Goal: Task Accomplishment & Management: Manage account settings

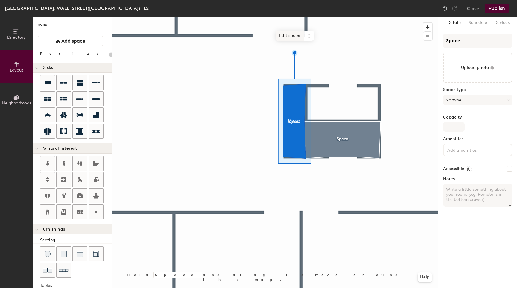
click at [292, 36] on span "Edit shape" at bounding box center [289, 36] width 29 height 10
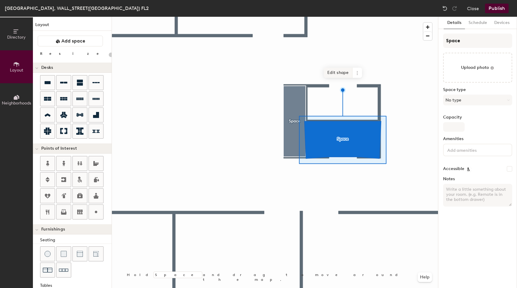
click at [331, 74] on span "Edit shape" at bounding box center [338, 73] width 29 height 10
click at [336, 73] on span "Edit shape" at bounding box center [338, 73] width 29 height 10
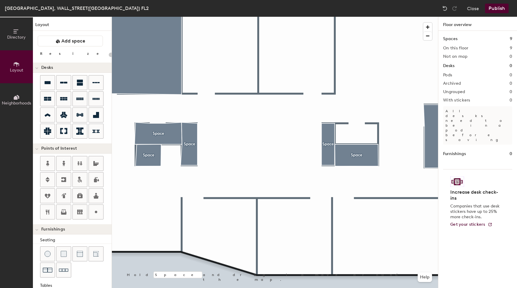
click at [360, 17] on div at bounding box center [275, 17] width 326 height 0
click at [67, 41] on span "Add space" at bounding box center [73, 41] width 24 height 6
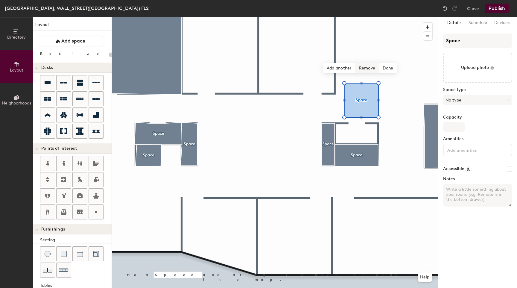
click at [371, 67] on span "Remove" at bounding box center [367, 68] width 24 height 10
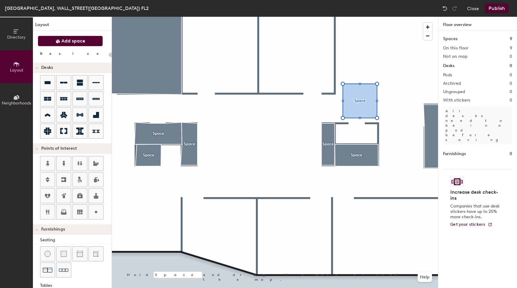
click at [89, 43] on button "Add space" at bounding box center [70, 41] width 65 height 11
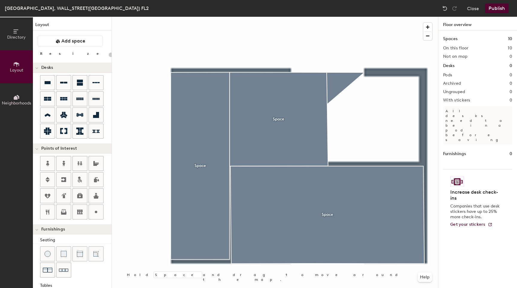
click at [300, 17] on div at bounding box center [275, 17] width 326 height 0
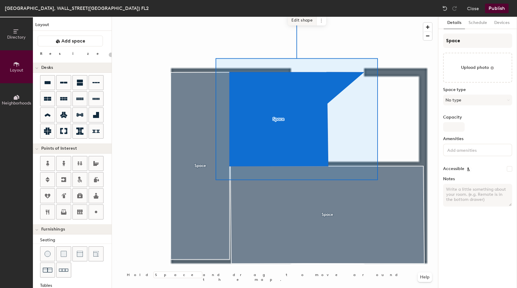
click at [294, 18] on span "Edit shape" at bounding box center [302, 20] width 29 height 10
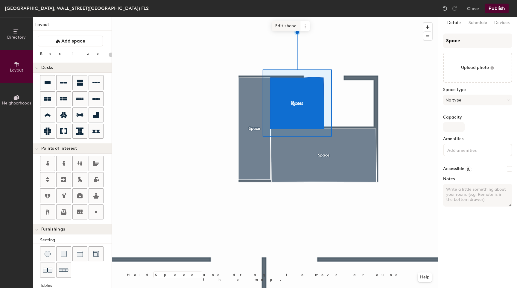
click at [286, 29] on span "Edit shape" at bounding box center [286, 26] width 29 height 10
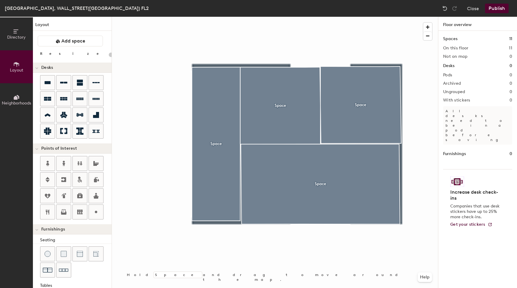
click at [293, 17] on div at bounding box center [275, 17] width 326 height 0
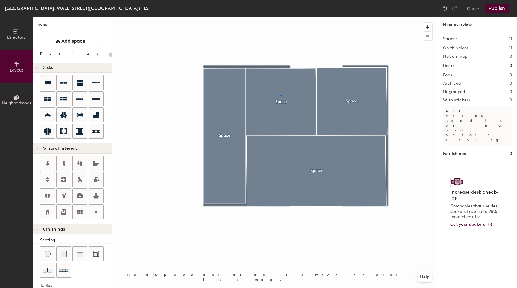
click at [280, 17] on div at bounding box center [275, 17] width 326 height 0
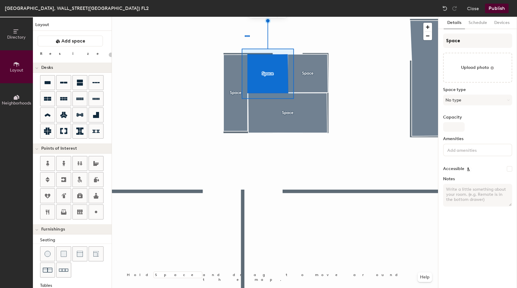
click at [245, 17] on div at bounding box center [275, 17] width 326 height 0
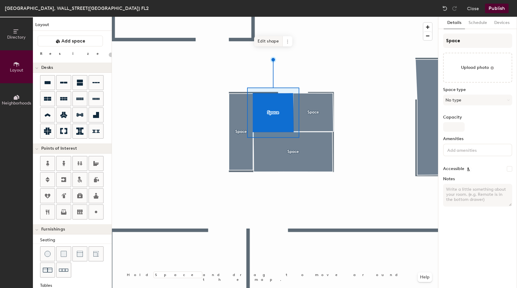
click at [266, 40] on span "Edit shape" at bounding box center [268, 41] width 29 height 10
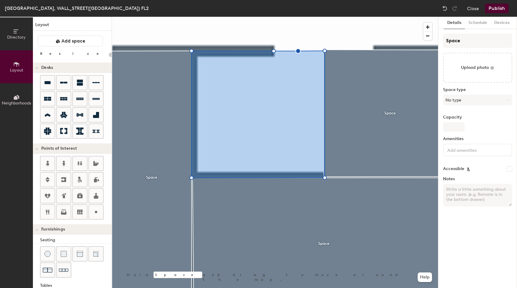
type input "20"
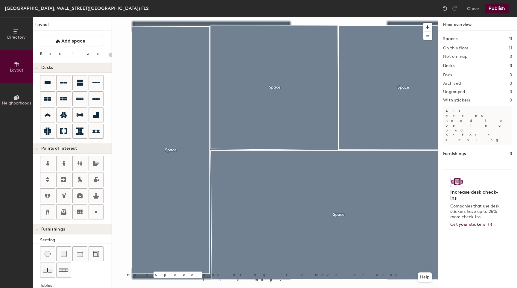
click at [334, 17] on div at bounding box center [275, 17] width 326 height 0
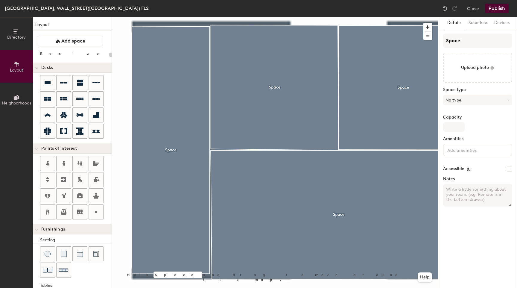
click at [378, 17] on div at bounding box center [275, 17] width 326 height 0
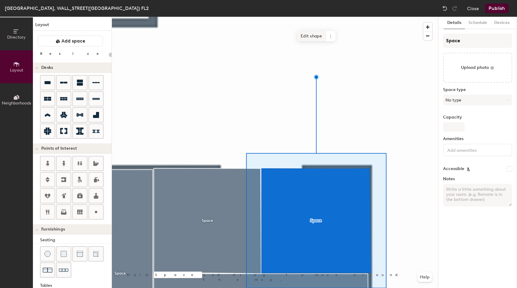
click at [303, 38] on span "Edit shape" at bounding box center [311, 36] width 29 height 10
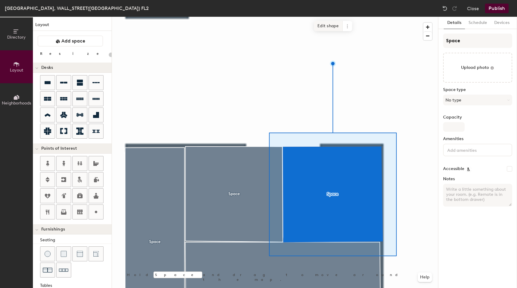
click at [328, 28] on span "Edit shape" at bounding box center [328, 26] width 29 height 10
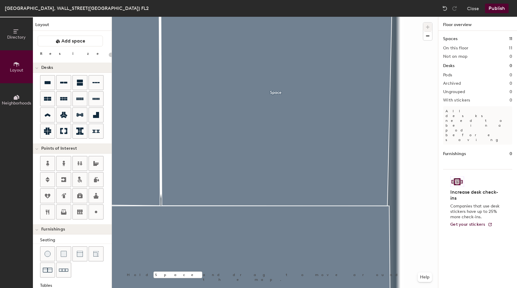
click at [338, 17] on div at bounding box center [275, 17] width 326 height 0
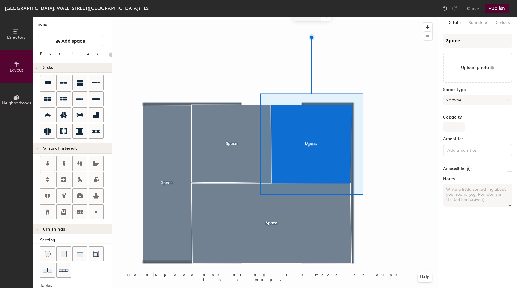
click at [305, 18] on span "Edit shape" at bounding box center [307, 16] width 29 height 10
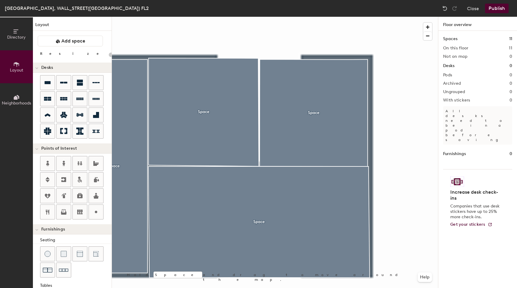
click at [404, 17] on div at bounding box center [275, 17] width 326 height 0
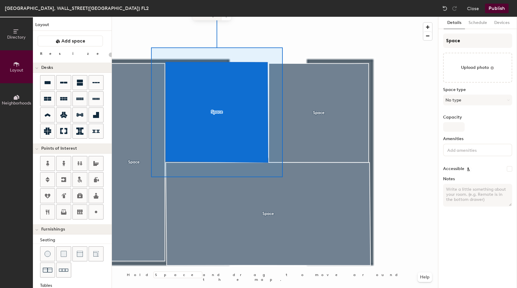
click at [208, 19] on span "Edit shape" at bounding box center [207, 15] width 29 height 10
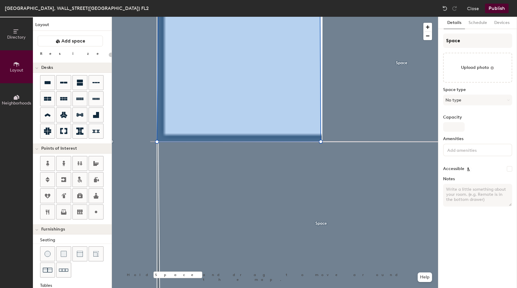
type input "20"
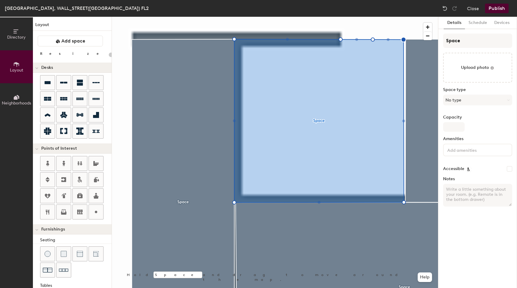
click at [299, 12] on div "Wall Street, WALL_STREET(CY) FL2 Close Publish" at bounding box center [258, 8] width 517 height 17
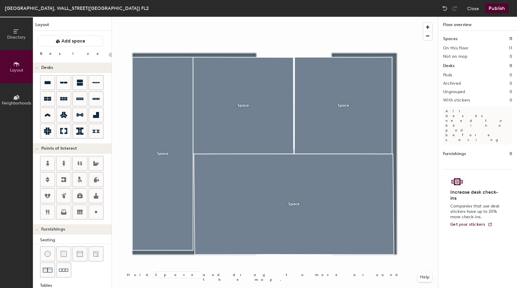
click at [297, 17] on div at bounding box center [275, 17] width 326 height 0
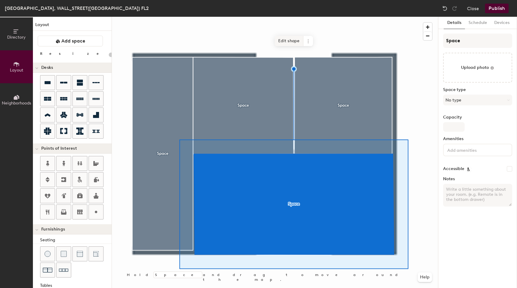
click at [293, 42] on span "Edit shape" at bounding box center [289, 41] width 29 height 10
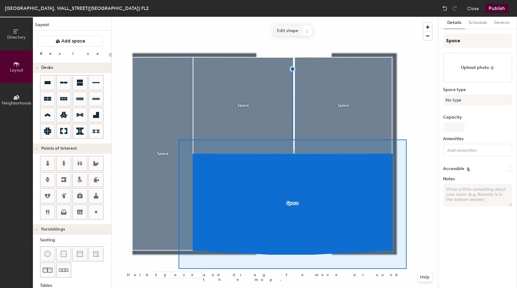
click at [282, 34] on span "Edit shape" at bounding box center [287, 31] width 29 height 10
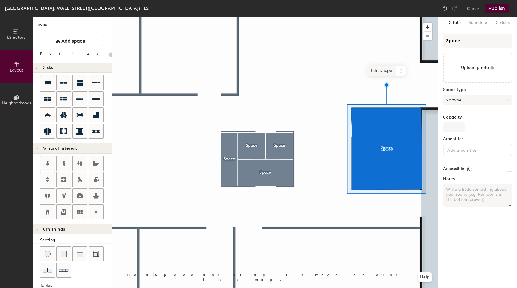
click at [384, 71] on span "Edit shape" at bounding box center [381, 71] width 29 height 10
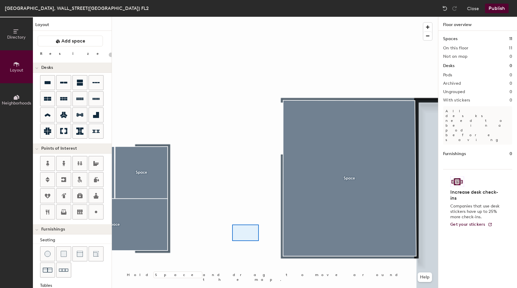
click at [232, 17] on div at bounding box center [275, 17] width 326 height 0
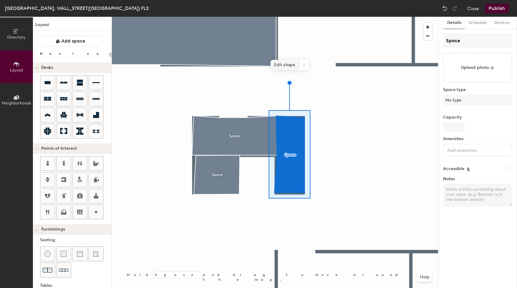
click at [286, 65] on span "Edit shape" at bounding box center [284, 65] width 29 height 10
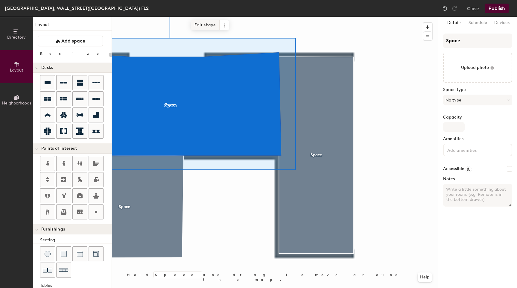
click at [199, 23] on span "Edit shape" at bounding box center [205, 25] width 29 height 10
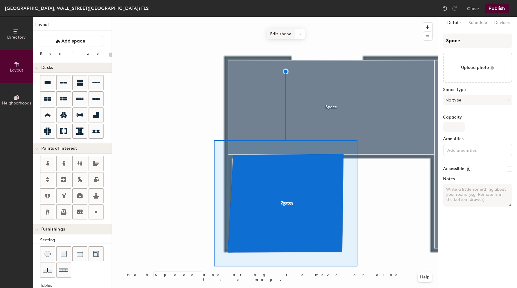
click at [277, 31] on span "Edit shape" at bounding box center [281, 34] width 29 height 10
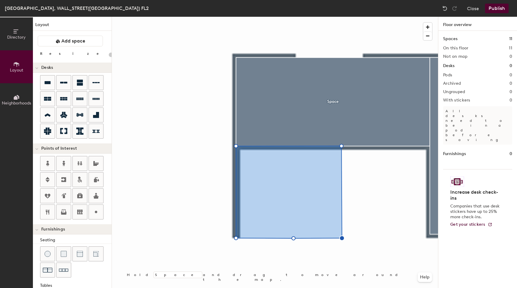
click at [312, 17] on div at bounding box center [275, 17] width 326 height 0
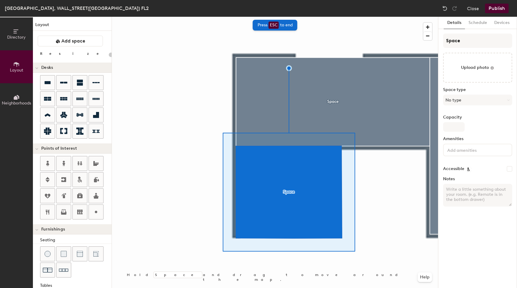
type input "20"
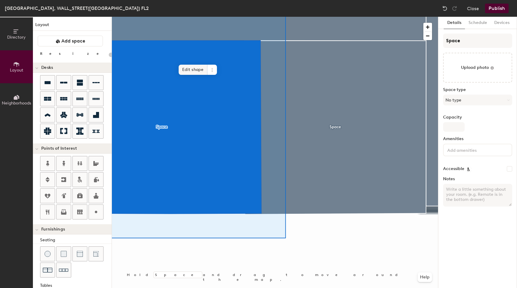
click at [194, 71] on span "Edit shape" at bounding box center [193, 70] width 29 height 10
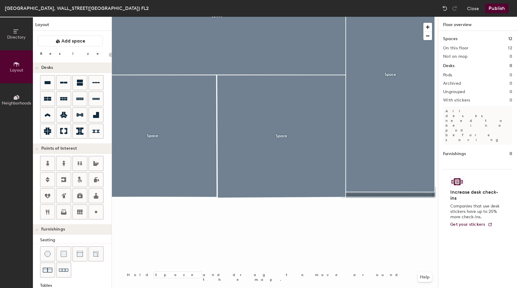
click at [313, 17] on div at bounding box center [275, 17] width 326 height 0
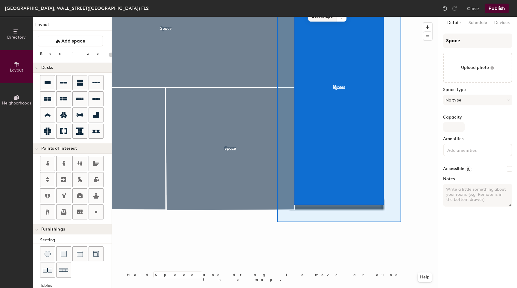
click at [323, 19] on span "Edit shape" at bounding box center [322, 16] width 29 height 10
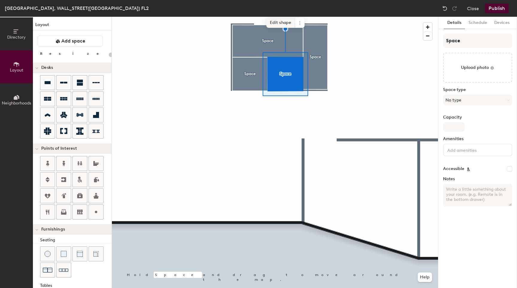
click at [283, 27] on span "Edit shape" at bounding box center [280, 23] width 29 height 10
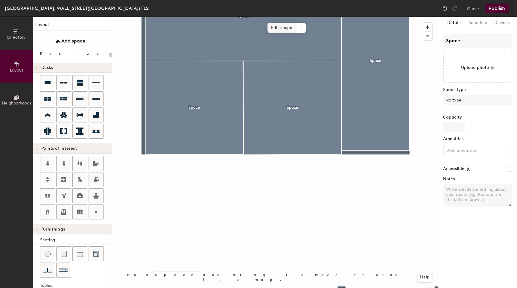
click at [288, 30] on span "Edit shape" at bounding box center [281, 28] width 29 height 10
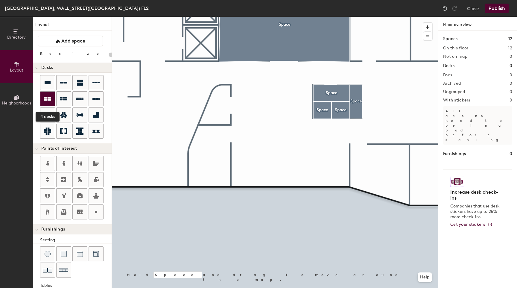
click at [49, 98] on icon at bounding box center [47, 99] width 7 height 4
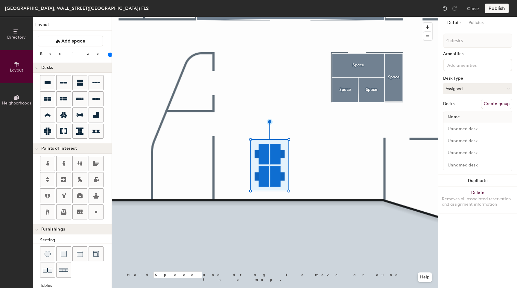
type input "140"
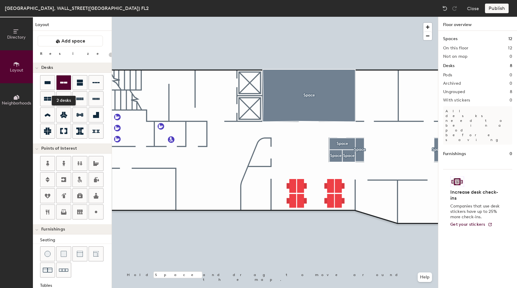
click at [61, 87] on div at bounding box center [64, 82] width 14 height 14
click at [48, 82] on icon at bounding box center [48, 82] width 6 height 3
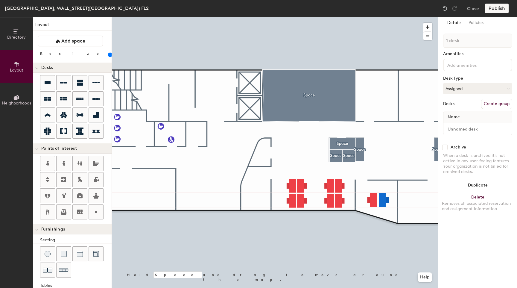
click at [354, 17] on div at bounding box center [275, 17] width 326 height 0
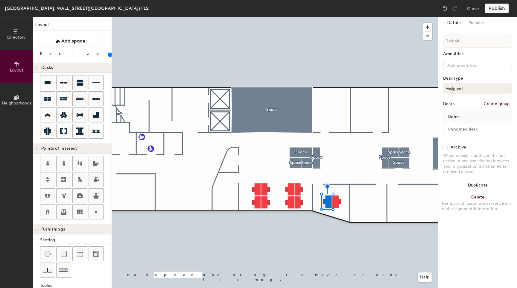
click at [349, 17] on div at bounding box center [275, 17] width 326 height 0
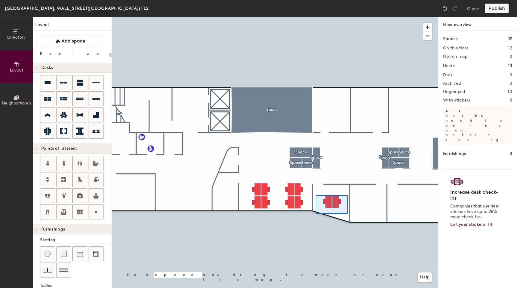
click at [316, 17] on div at bounding box center [275, 17] width 326 height 0
type input "140"
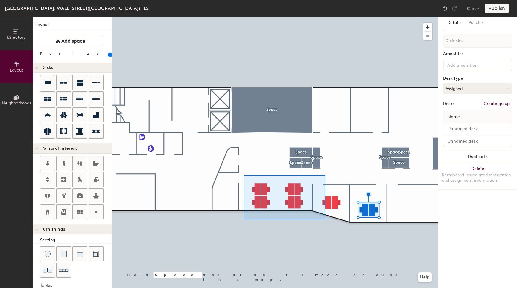
type input "8 desks"
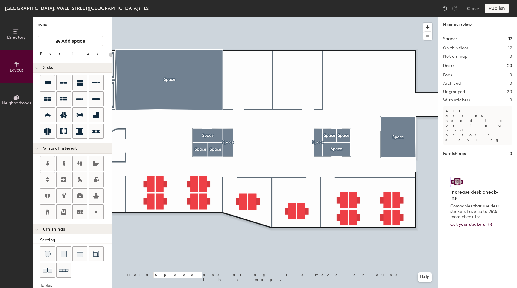
type input "20"
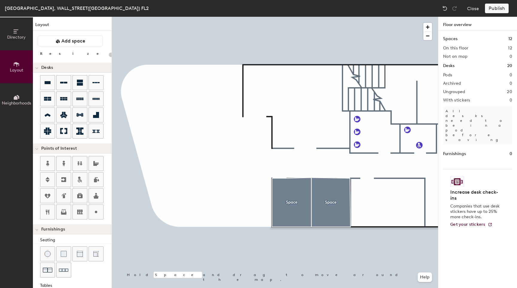
click at [23, 41] on button "Directory" at bounding box center [16, 33] width 33 height 33
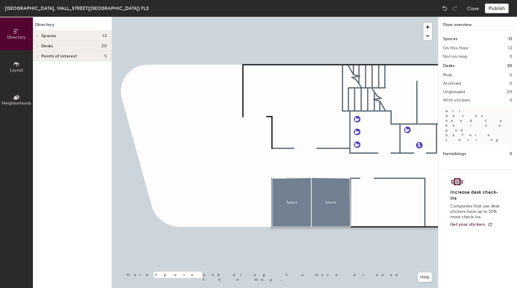
click at [19, 60] on button "Layout" at bounding box center [16, 66] width 33 height 33
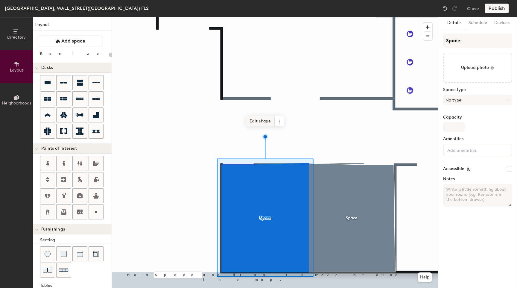
click at [260, 125] on span "Edit shape" at bounding box center [260, 121] width 29 height 10
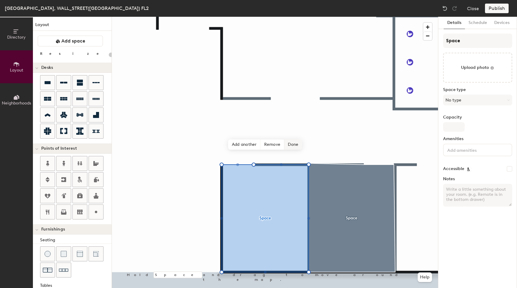
click at [291, 145] on span "Done" at bounding box center [293, 144] width 18 height 10
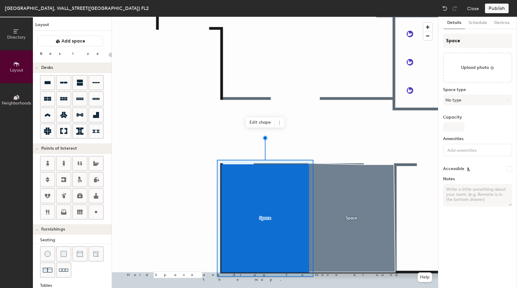
click at [341, 17] on div at bounding box center [275, 17] width 326 height 0
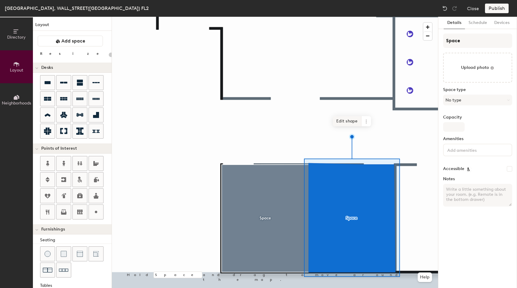
click at [342, 121] on span "Edit shape" at bounding box center [347, 121] width 29 height 10
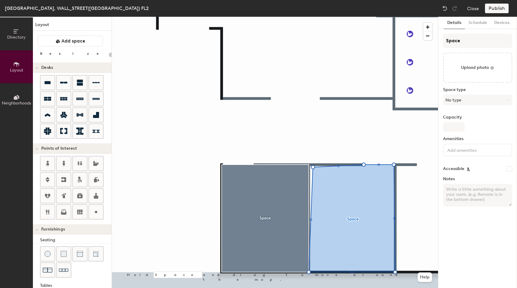
type input "20"
click at [371, 144] on span "Done" at bounding box center [369, 144] width 18 height 10
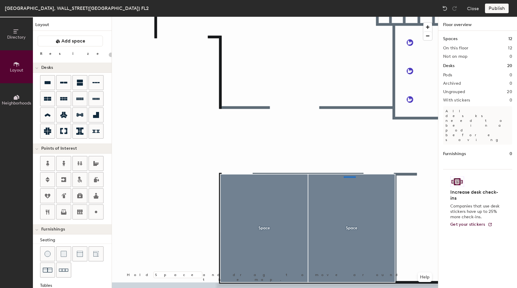
click at [284, 17] on div at bounding box center [275, 17] width 326 height 0
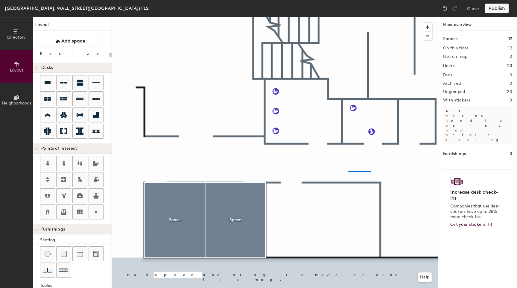
click at [340, 17] on div at bounding box center [275, 17] width 326 height 0
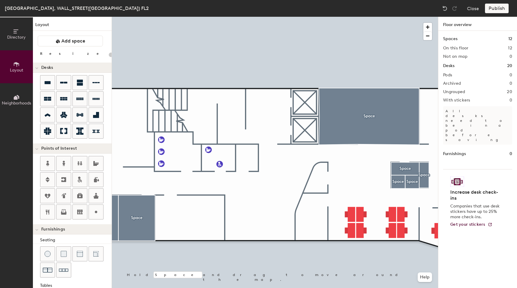
click at [122, 127] on div "Directory Layout Neighborhoods Layout Add space Resize Desks Points of Interest…" at bounding box center [258, 152] width 517 height 271
click at [133, 140] on span "Done" at bounding box center [132, 140] width 18 height 10
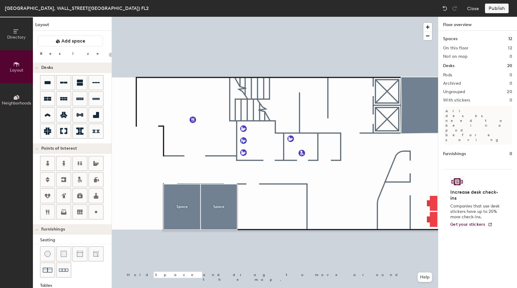
click at [242, 17] on div at bounding box center [275, 17] width 326 height 0
click at [251, 153] on span "Edit" at bounding box center [259, 155] width 16 height 10
type input "20"
type input "Ц"
type input "WC"
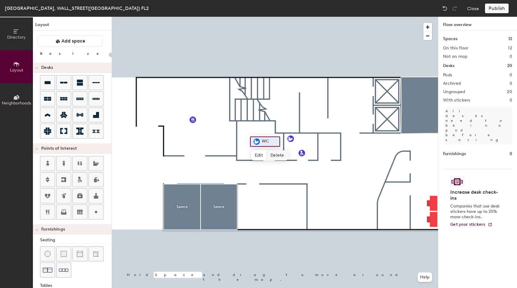
click at [324, 17] on div at bounding box center [275, 17] width 326 height 0
click at [320, 165] on span "Delete" at bounding box center [322, 166] width 21 height 10
click at [311, 151] on span "Delete" at bounding box center [311, 152] width 21 height 10
click at [377, 173] on div "Directory Layout Neighborhoods Layout Add space Resize Desks Points of Interest…" at bounding box center [258, 152] width 517 height 271
click at [385, 187] on span "Done" at bounding box center [390, 186] width 18 height 10
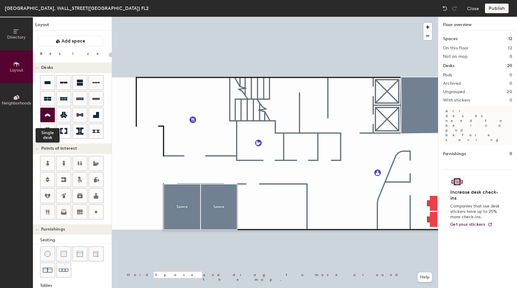
click at [49, 115] on icon at bounding box center [48, 114] width 6 height 3
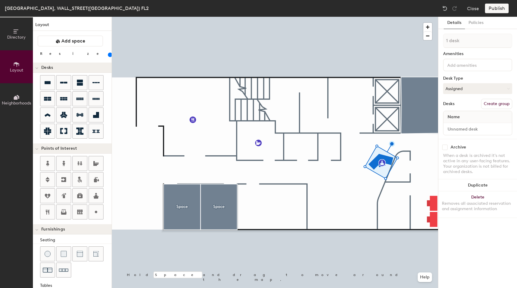
click at [354, 17] on div at bounding box center [275, 17] width 326 height 0
click at [340, 17] on div at bounding box center [275, 17] width 326 height 0
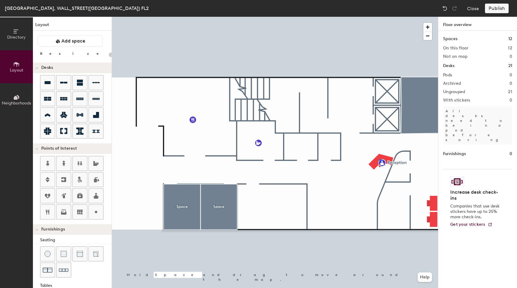
click at [380, 17] on div at bounding box center [275, 17] width 326 height 0
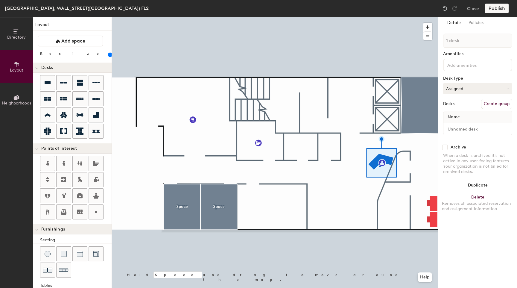
click at [467, 86] on button "Assigned" at bounding box center [477, 88] width 69 height 11
click at [460, 106] on div "Assigned" at bounding box center [473, 107] width 60 height 9
click at [350, 17] on div at bounding box center [275, 17] width 326 height 0
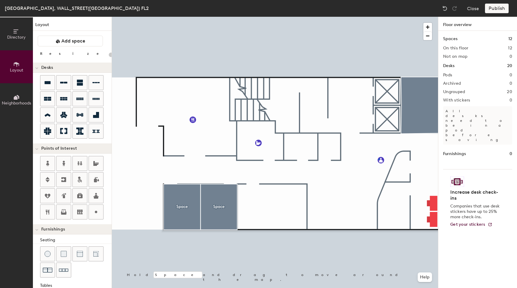
click at [379, 17] on div at bounding box center [275, 17] width 326 height 0
click at [361, 17] on div at bounding box center [275, 17] width 326 height 0
click at [387, 91] on div "Directory Layout Neighborhoods Layout Add space Resize Desks Points of Interest…" at bounding box center [258, 152] width 517 height 271
click at [396, 103] on span "Done" at bounding box center [398, 104] width 18 height 10
type input "20"
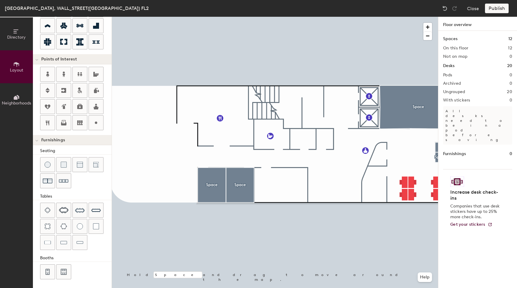
scroll to position [90, 0]
click at [89, 260] on div "Booths" at bounding box center [75, 257] width 71 height 7
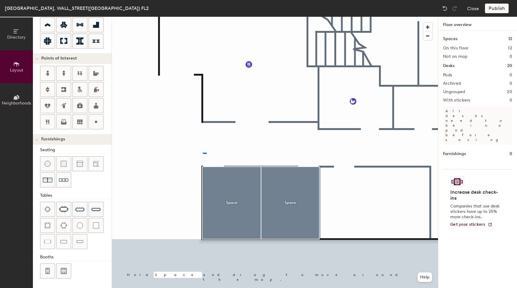
click at [203, 17] on div at bounding box center [275, 17] width 326 height 0
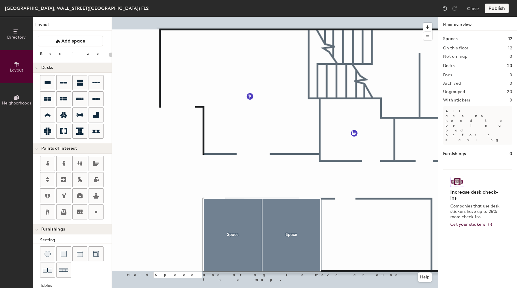
scroll to position [90, 0]
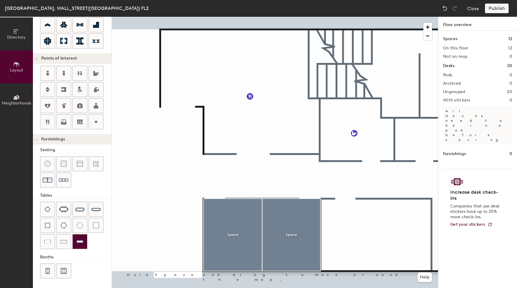
click at [81, 243] on img at bounding box center [80, 241] width 7 height 6
click at [80, 164] on img at bounding box center [80, 164] width 6 height 6
click at [262, 17] on div at bounding box center [275, 17] width 326 height 0
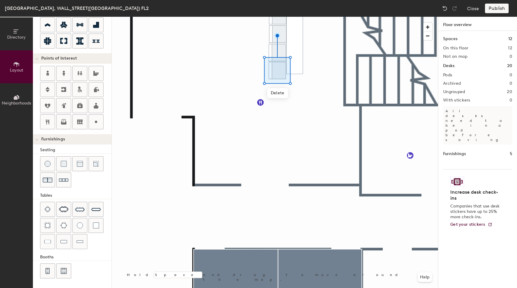
click at [261, 17] on div at bounding box center [275, 17] width 326 height 0
click at [300, 17] on div at bounding box center [275, 17] width 326 height 0
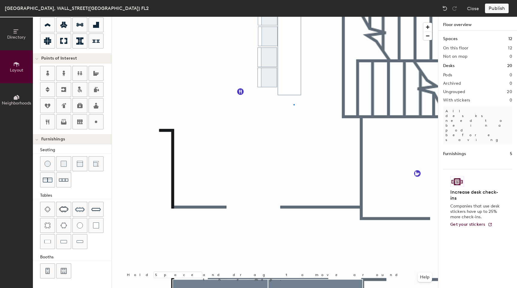
click at [293, 17] on div at bounding box center [275, 17] width 326 height 0
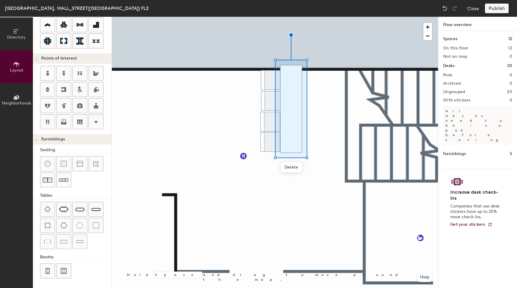
click at [268, 17] on div at bounding box center [275, 17] width 326 height 0
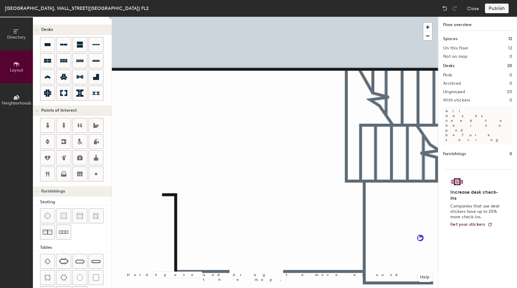
scroll to position [38, 0]
click at [214, 155] on div "Directory Layout Neighborhoods Layout Add space Resize Desks Points of Interest…" at bounding box center [258, 152] width 517 height 271
click at [227, 170] on span "Done" at bounding box center [225, 168] width 18 height 10
click at [252, 17] on div at bounding box center [275, 17] width 326 height 0
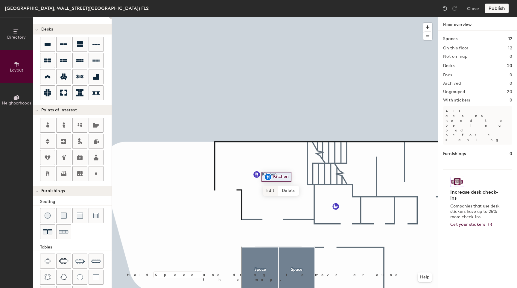
click at [271, 17] on div at bounding box center [275, 17] width 326 height 0
type input "20"
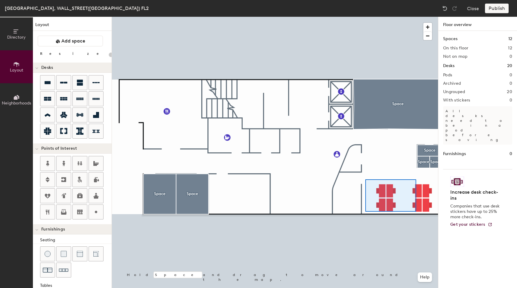
scroll to position [38, 0]
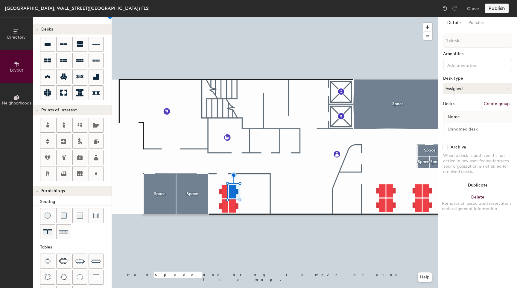
click at [255, 17] on div at bounding box center [275, 17] width 326 height 0
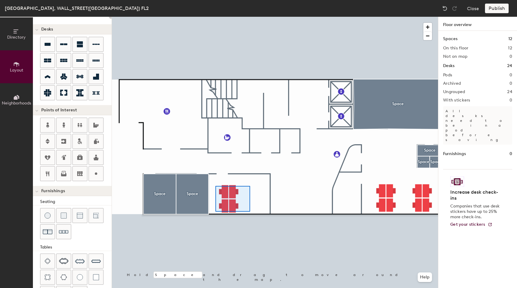
click at [215, 17] on div at bounding box center [275, 17] width 326 height 0
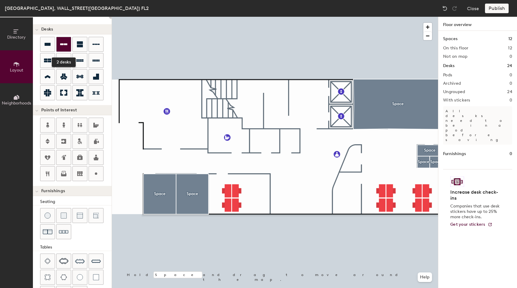
click at [59, 48] on div at bounding box center [64, 44] width 14 height 14
click at [265, 141] on div "Directory Layout Neighborhoods Layout Add space Resize Desks Points of Interest…" at bounding box center [258, 152] width 517 height 271
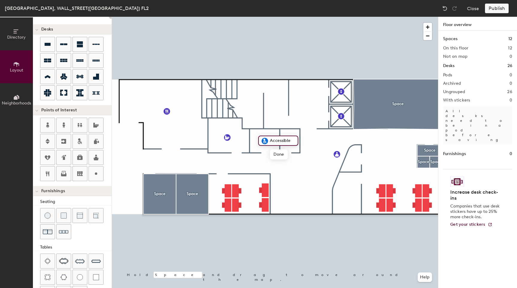
type input "20"
type input "Ш"
type input "Incl. WC"
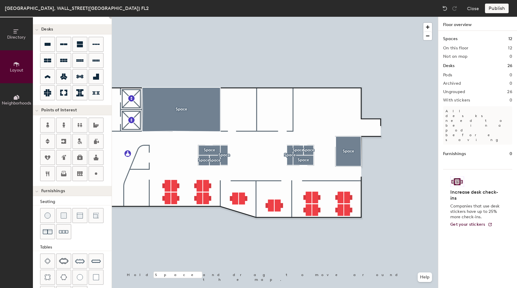
click at [320, 113] on div "Directory Layout Neighborhoods Layout Add space Resize Desks Points of Interest…" at bounding box center [258, 152] width 517 height 271
type input "140"
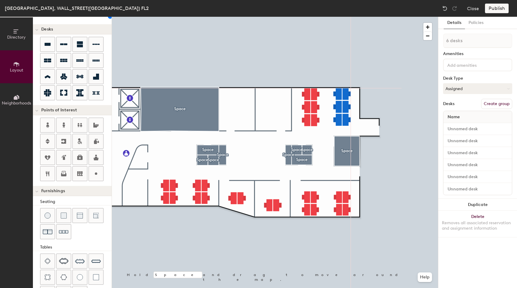
type input "1 desk"
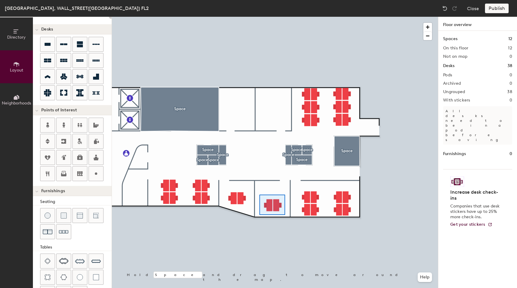
type input "140"
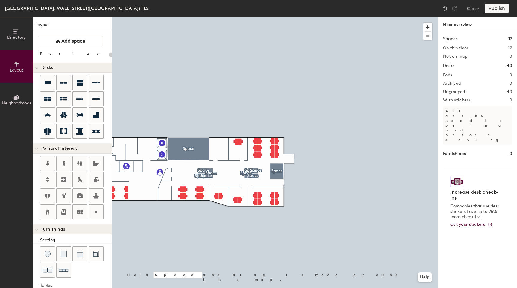
scroll to position [38, 0]
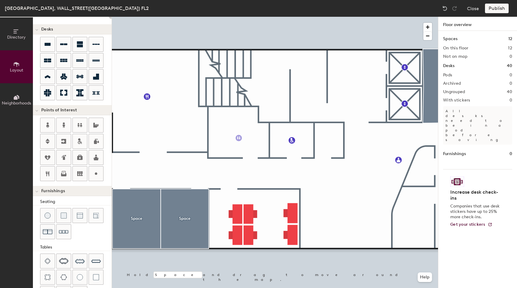
click at [238, 138] on div "Directory Layout Neighborhoods Layout Add space Resize Desks Points of Interest…" at bounding box center [258, 152] width 517 height 271
click at [253, 150] on span "Done" at bounding box center [249, 151] width 18 height 10
click at [295, 17] on div at bounding box center [275, 17] width 326 height 0
click at [298, 17] on div at bounding box center [275, 17] width 326 height 0
click at [414, 220] on div "Directory Layout Neighborhoods Layout Add space Resize Desks Points of Interest…" at bounding box center [258, 152] width 517 height 271
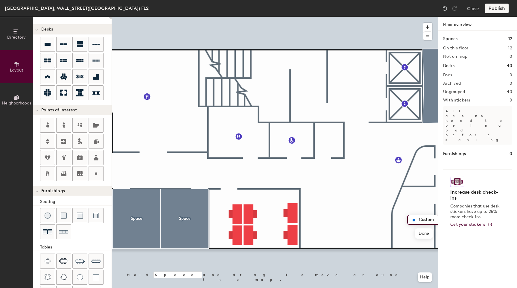
type input "20"
click at [429, 219] on input "Wardobe" at bounding box center [426, 219] width 19 height 8
type input "Wardrobe"
click at [427, 236] on span "Done" at bounding box center [425, 233] width 18 height 10
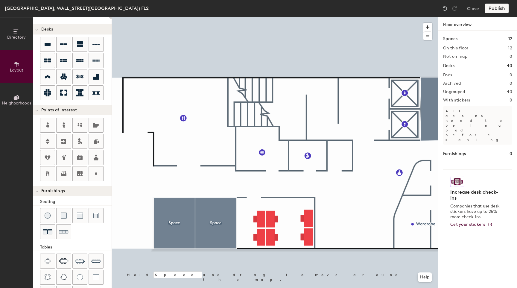
click at [419, 180] on div "Directory Layout Neighborhoods Layout Add space Resize Desks Points of Interest…" at bounding box center [258, 152] width 517 height 271
type input "20"
type input "Utility room"
click at [432, 194] on span "Done" at bounding box center [436, 193] width 18 height 10
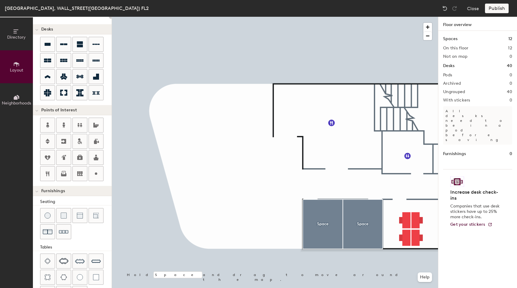
click at [226, 167] on div "Directory Layout Neighborhoods Layout Add space Resize Desks Points of Interest…" at bounding box center [258, 152] width 517 height 271
type input "20"
type input "Uncovered veran"
click at [243, 180] on span "Done" at bounding box center [247, 180] width 18 height 10
type input "20"
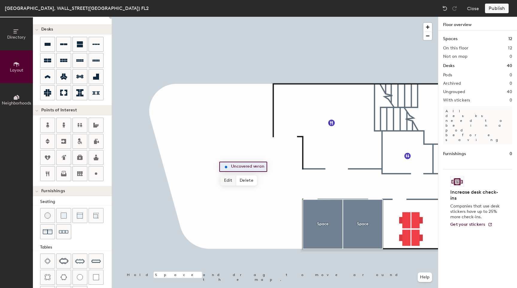
click at [226, 180] on span "Edit" at bounding box center [228, 180] width 16 height 10
click at [267, 166] on input "Uncovered veran" at bounding box center [249, 166] width 40 height 8
type input "Uncovered veranda"
click at [252, 179] on span "Done" at bounding box center [249, 180] width 18 height 10
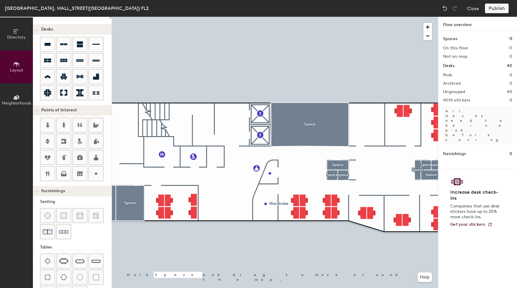
click at [353, 165] on div "Directory Layout Neighborhoods Layout Add space Resize Desks Points of Interest…" at bounding box center [258, 152] width 517 height 271
click at [368, 176] on span "Done" at bounding box center [363, 179] width 18 height 10
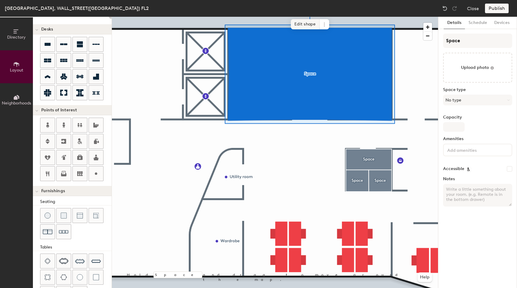
click at [302, 22] on span "Edit shape" at bounding box center [305, 24] width 29 height 10
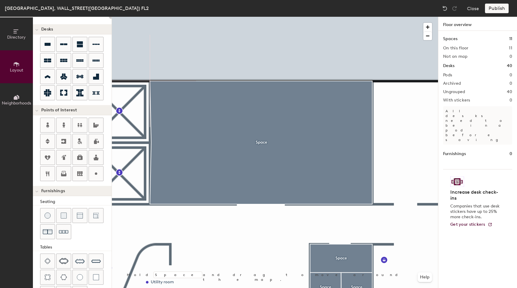
type input "20"
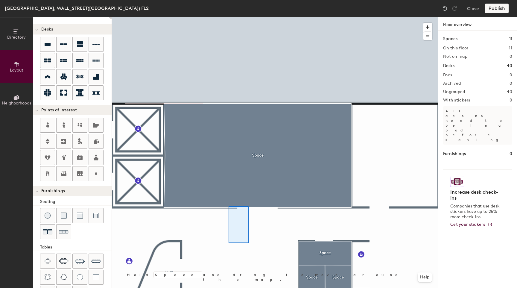
click at [243, 17] on div at bounding box center [275, 17] width 326 height 0
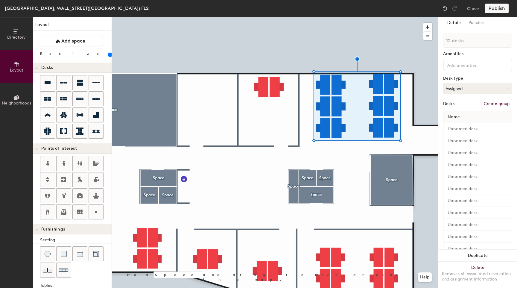
scroll to position [38, 0]
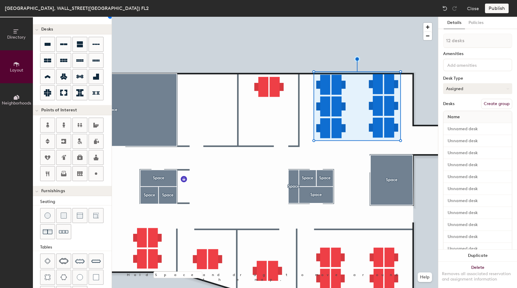
click at [476, 91] on button "Assigned" at bounding box center [477, 88] width 69 height 11
click at [459, 125] on div "Hoteled" at bounding box center [473, 125] width 60 height 9
click at [493, 106] on button "Create group" at bounding box center [496, 104] width 31 height 10
drag, startPoint x: 461, startPoint y: 41, endPoint x: 434, endPoint y: 38, distance: 26.5
click at [434, 38] on div "Directory Layout Neighborhoods Layout Add space Resize Desks Points of Interest…" at bounding box center [258, 152] width 517 height 271
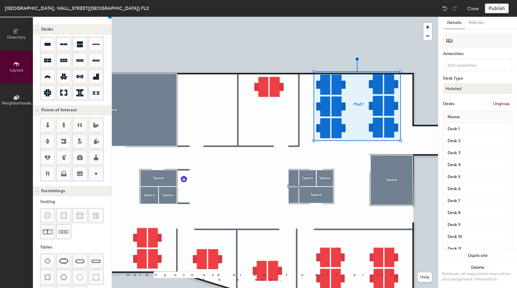
type input "Щ"
type input "O"
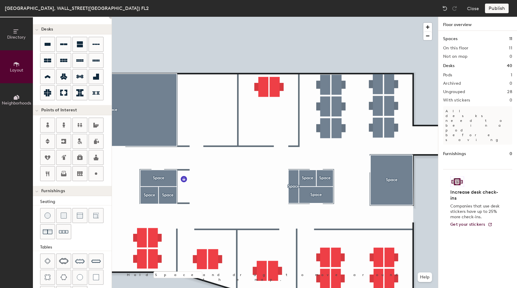
type input "140"
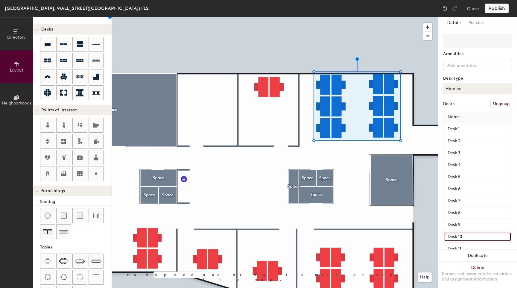
click at [469, 237] on input "Desk 10" at bounding box center [477, 236] width 66 height 8
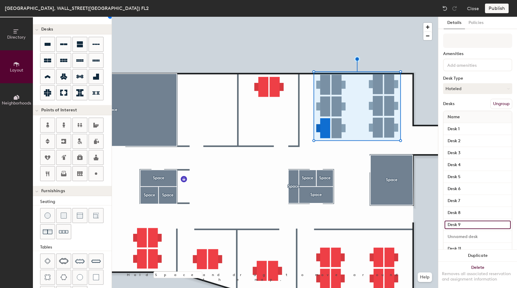
click at [466, 228] on input "Desk 9" at bounding box center [477, 224] width 66 height 8
click at [466, 219] on div at bounding box center [477, 225] width 68 height 12
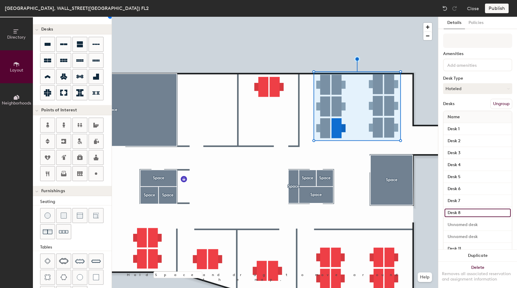
click at [466, 215] on input "Desk 8" at bounding box center [477, 212] width 66 height 8
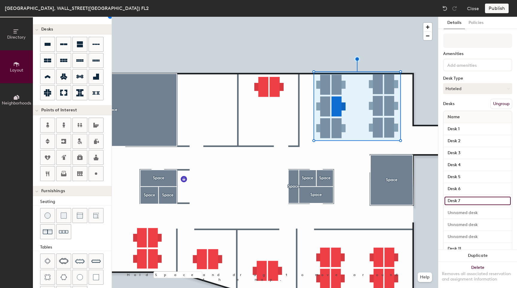
click at [463, 199] on input "Desk 7" at bounding box center [477, 201] width 66 height 8
click at [465, 188] on input "Desk 6" at bounding box center [477, 189] width 66 height 8
click at [465, 179] on input "Desk 5" at bounding box center [477, 177] width 66 height 8
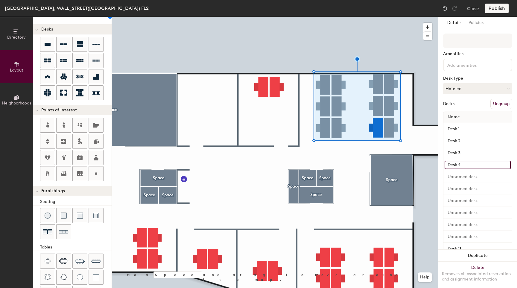
click at [465, 168] on input "Desk 4" at bounding box center [477, 165] width 66 height 8
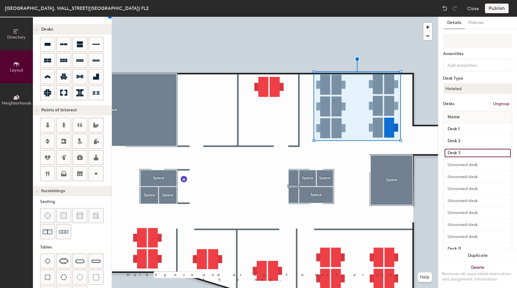
click at [465, 153] on input "Desk 3" at bounding box center [477, 153] width 66 height 8
click at [465, 143] on input "Desk 2" at bounding box center [477, 141] width 66 height 8
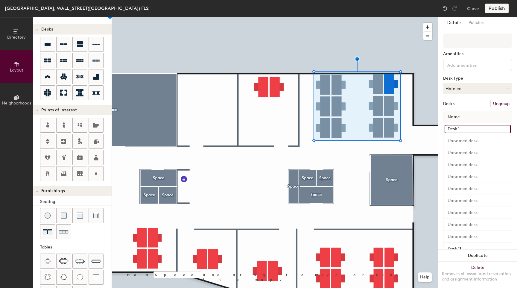
click at [462, 132] on input "Desk 1" at bounding box center [477, 129] width 66 height 8
click at [465, 106] on div "Desks Ungroup" at bounding box center [477, 104] width 69 height 10
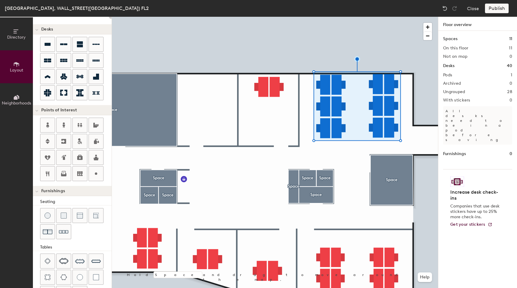
click at [216, 17] on div at bounding box center [275, 17] width 326 height 0
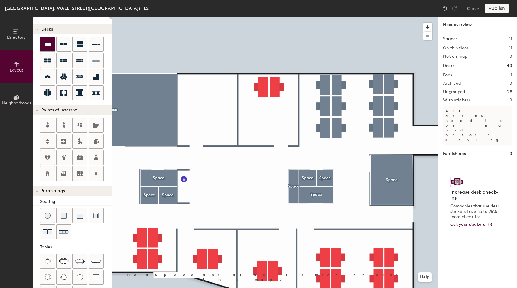
click at [46, 47] on icon at bounding box center [47, 44] width 7 height 7
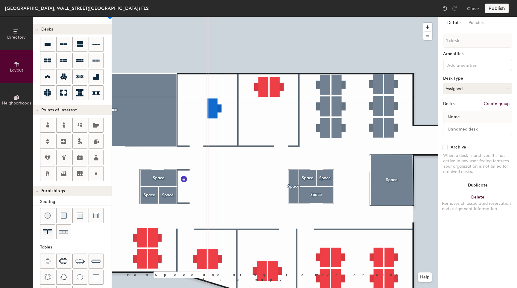
click at [232, 17] on div at bounding box center [275, 17] width 326 height 0
click at [454, 129] on input at bounding box center [477, 129] width 66 height 8
click at [464, 103] on div "Desks Create group" at bounding box center [477, 104] width 69 height 10
click at [461, 130] on input at bounding box center [477, 129] width 66 height 8
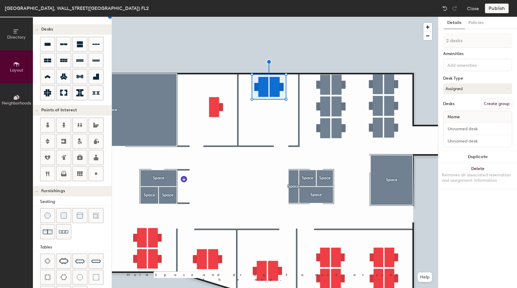
click at [489, 104] on button "Create group" at bounding box center [496, 104] width 31 height 10
click at [221, 17] on div at bounding box center [275, 17] width 326 height 0
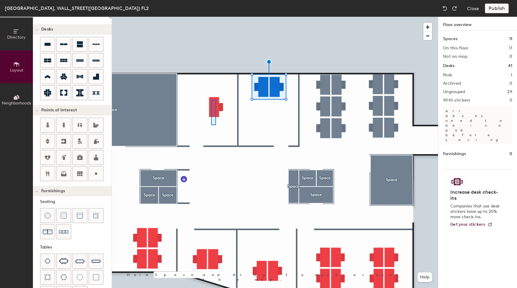
type input "140"
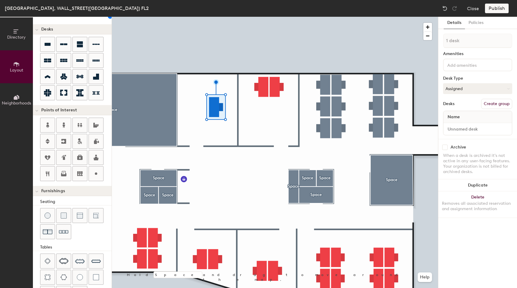
click at [501, 104] on button "Create group" at bounding box center [496, 104] width 31 height 10
drag, startPoint x: 470, startPoint y: 41, endPoint x: 444, endPoint y: 41, distance: 25.7
click at [444, 41] on input "Pod 2" at bounding box center [477, 41] width 69 height 14
click at [267, 17] on div at bounding box center [275, 17] width 326 height 0
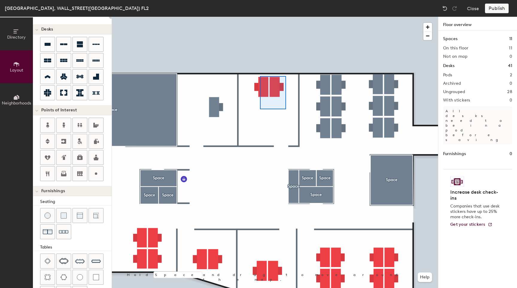
type input "140"
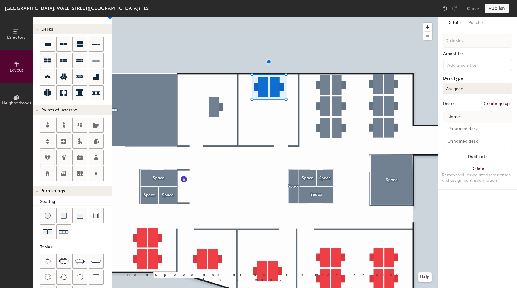
click at [461, 88] on button "Assigned" at bounding box center [477, 88] width 69 height 11
click at [463, 126] on div "Hoteled" at bounding box center [473, 125] width 60 height 9
click at [455, 90] on button "Hoteled" at bounding box center [477, 88] width 69 height 11
click at [459, 106] on div "Assigned" at bounding box center [473, 107] width 60 height 9
click at [491, 105] on button "Create group" at bounding box center [496, 104] width 31 height 10
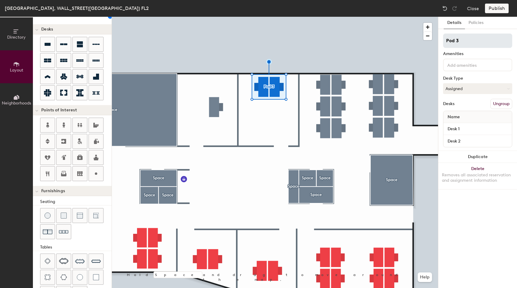
drag, startPoint x: 463, startPoint y: 44, endPoint x: 446, endPoint y: 42, distance: 17.8
click at [446, 42] on input "Pod 3" at bounding box center [477, 41] width 69 height 14
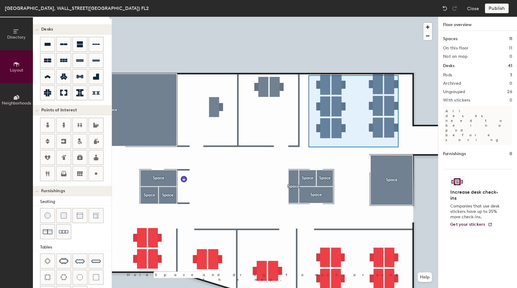
type input "140"
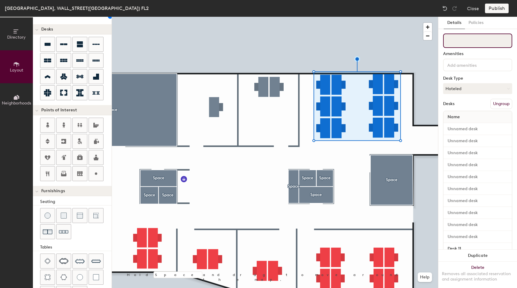
click at [468, 43] on input at bounding box center [477, 41] width 69 height 14
click at [490, 101] on button "Ungroup" at bounding box center [501, 104] width 22 height 10
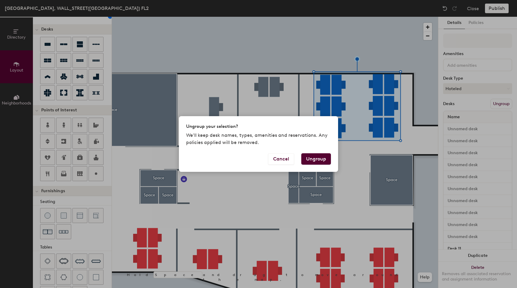
click at [325, 155] on button "Ungroup" at bounding box center [316, 158] width 30 height 11
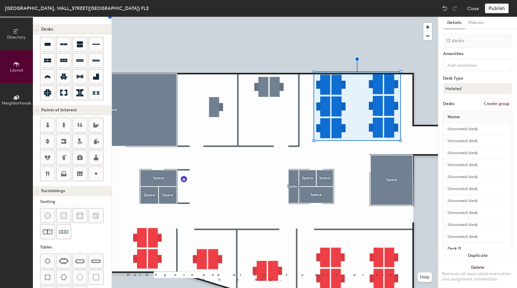
click at [486, 103] on button "Create group" at bounding box center [496, 104] width 31 height 10
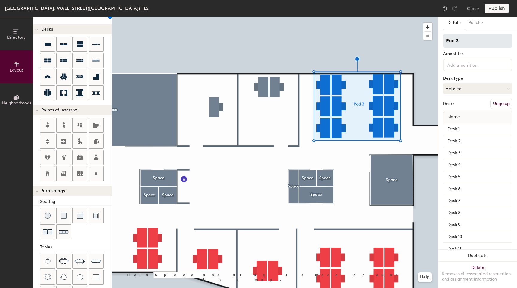
drag, startPoint x: 459, startPoint y: 39, endPoint x: 447, endPoint y: 39, distance: 12.9
click at [447, 39] on input "Pod 3" at bounding box center [477, 41] width 69 height 14
click at [465, 37] on input "Open" at bounding box center [477, 41] width 69 height 14
click at [465, 40] on input "Open" at bounding box center [477, 41] width 69 height 14
type input "Open Space"
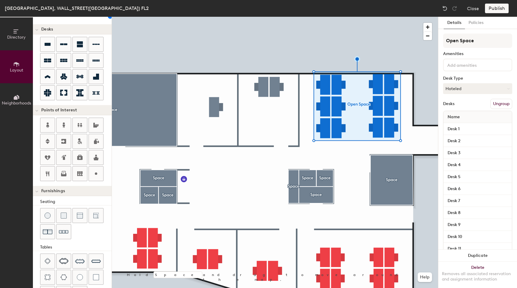
click at [360, 17] on div at bounding box center [275, 17] width 326 height 0
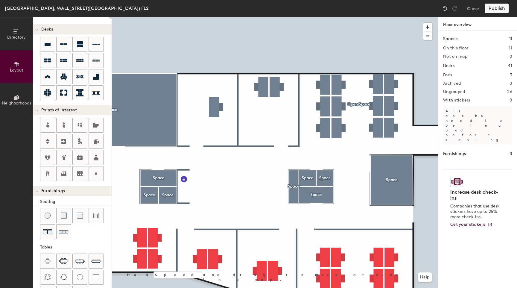
type input "140"
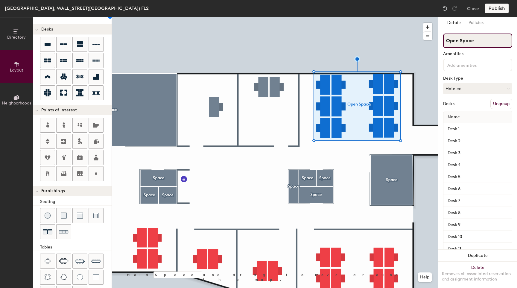
drag, startPoint x: 478, startPoint y: 39, endPoint x: 447, endPoint y: 41, distance: 30.5
click at [447, 41] on input "Open Space" at bounding box center [477, 41] width 69 height 14
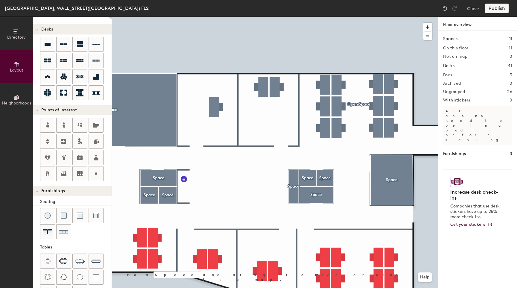
type input "140"
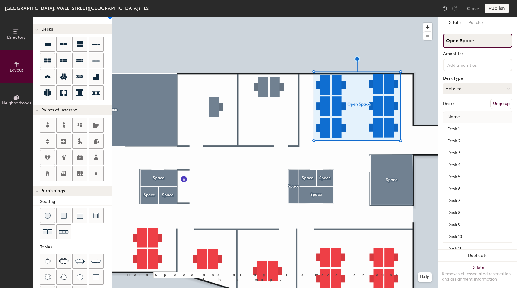
drag, startPoint x: 472, startPoint y: 39, endPoint x: 445, endPoint y: 42, distance: 27.4
click at [445, 42] on input "Open Space" at bounding box center [477, 41] width 69 height 14
click at [466, 48] on div "Amenities Desk Type Hoteled Desks Ungroup Name Desk 1 Desk 2 Desk 3 Desk 4 Desk…" at bounding box center [477, 152] width 69 height 237
click at [465, 45] on input at bounding box center [477, 41] width 69 height 14
click at [460, 56] on div "Amenities" at bounding box center [477, 53] width 69 height 5
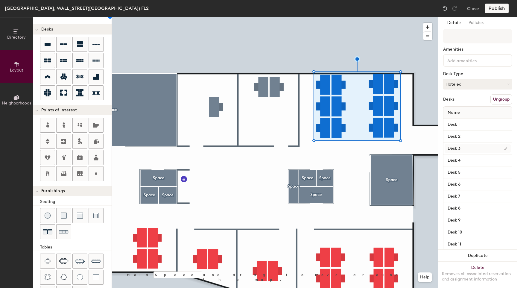
scroll to position [0, 0]
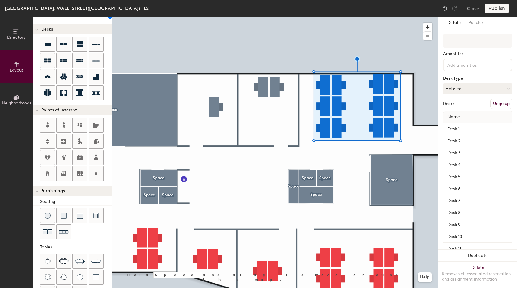
click at [369, 17] on div at bounding box center [275, 17] width 326 height 0
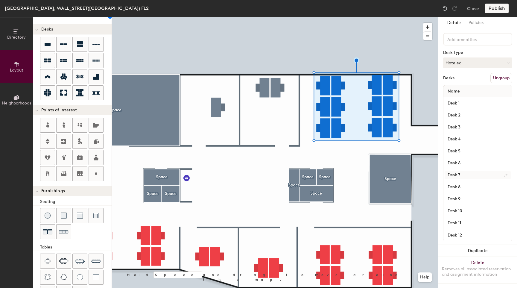
scroll to position [31, 0]
click at [273, 17] on div at bounding box center [275, 17] width 326 height 0
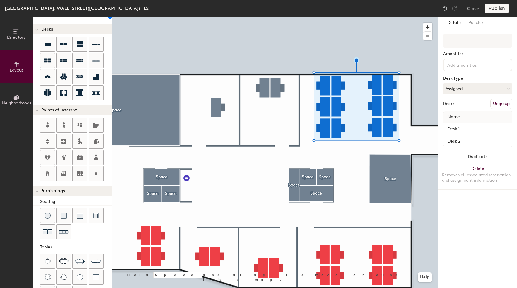
scroll to position [0, 0]
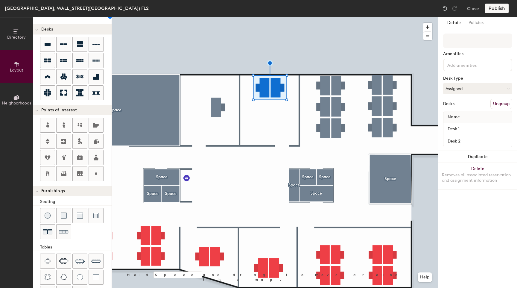
click at [216, 17] on div at bounding box center [275, 17] width 326 height 0
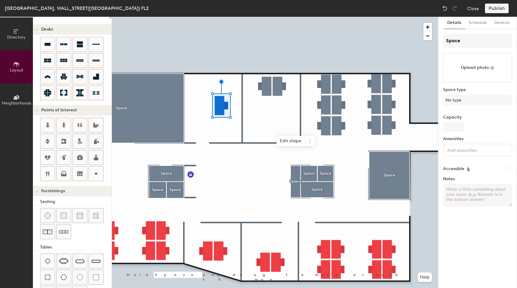
click at [272, 17] on div at bounding box center [275, 17] width 326 height 0
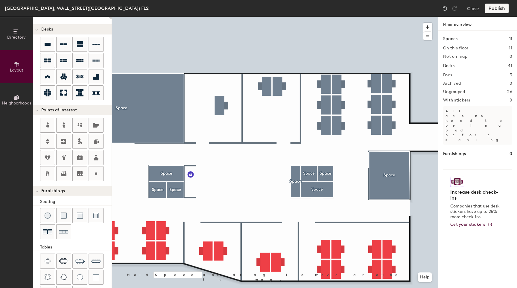
type input "20"
drag, startPoint x: 277, startPoint y: 159, endPoint x: 441, endPoint y: 135, distance: 165.7
click at [441, 134] on div "Directory Layout Neighborhoods Layout Add space Resize Desks Points of Interest…" at bounding box center [258, 152] width 517 height 271
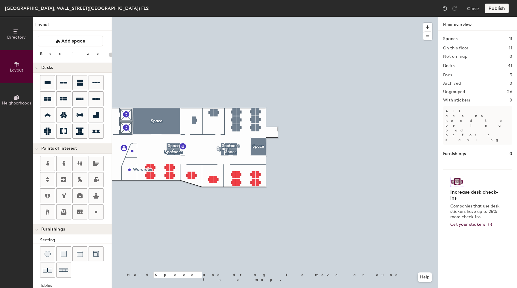
scroll to position [38, 0]
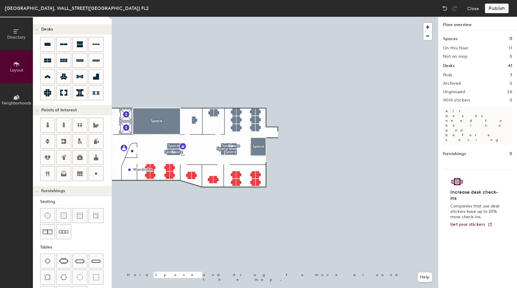
click at [265, 142] on div "Directory Layout Neighborhoods Layout Add space Resize Desks Points of Interest…" at bounding box center [258, 152] width 517 height 271
type input "20"
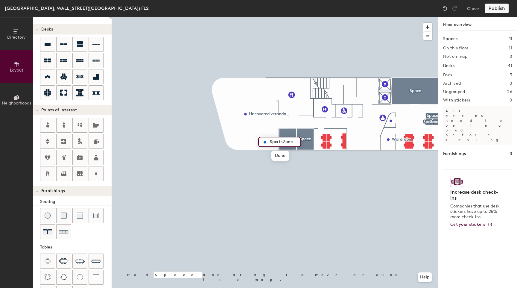
scroll to position [0, 0]
click at [285, 143] on input "Sports Zone" at bounding box center [283, 142] width 30 height 8
type input "Sports zone"
click at [284, 156] on span "Done" at bounding box center [280, 155] width 18 height 10
click at [319, 17] on div at bounding box center [275, 17] width 326 height 0
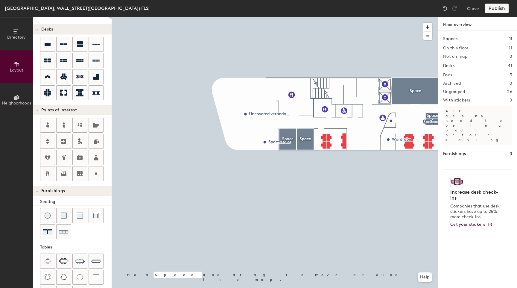
click at [249, 87] on div "Directory Layout Neighborhoods Layout Add space Resize Desks Points of Interest…" at bounding box center [258, 152] width 517 height 271
type input "20"
type input "Games zone"
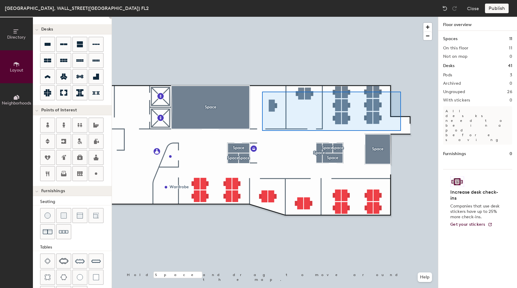
type input "140"
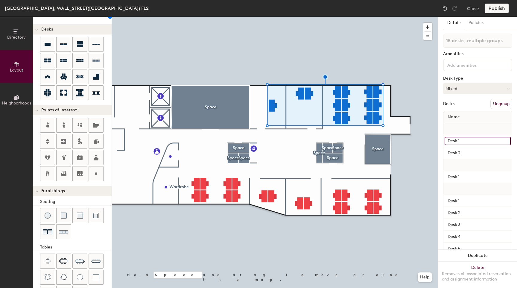
click at [477, 137] on input "Desk 1" at bounding box center [477, 141] width 66 height 8
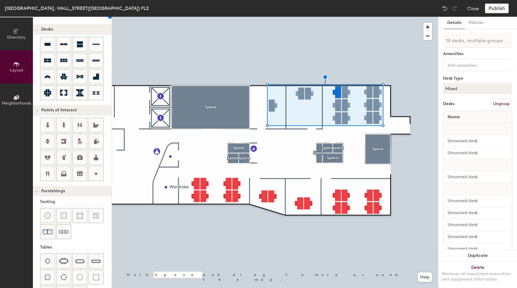
click at [491, 106] on button "Ungroup" at bounding box center [501, 104] width 22 height 10
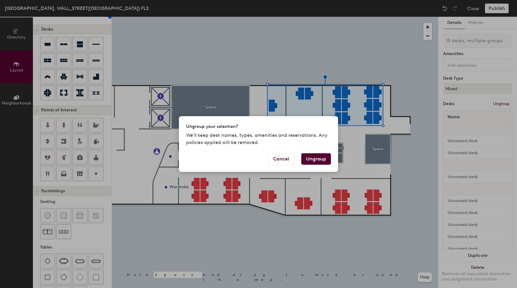
click at [304, 165] on div "Cancel Ungroup" at bounding box center [258, 162] width 159 height 19
click at [306, 162] on button "Ungroup" at bounding box center [316, 158] width 30 height 11
type input "15 desks"
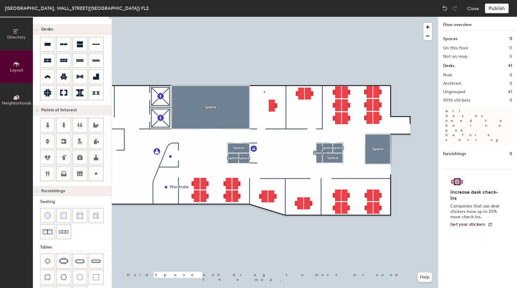
type input "140"
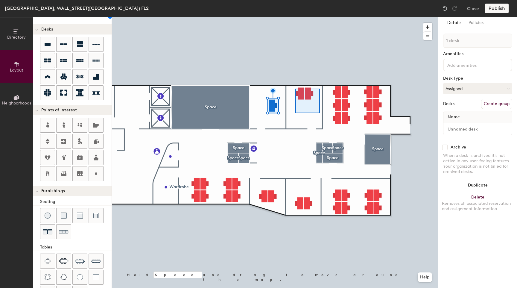
click at [296, 17] on div at bounding box center [275, 17] width 326 height 0
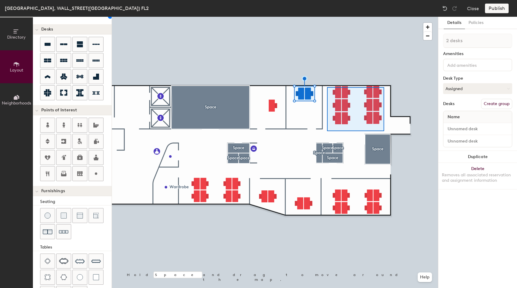
type input "12 desks"
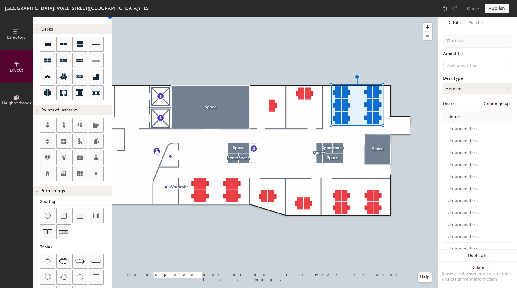
click at [310, 17] on div at bounding box center [275, 17] width 326 height 0
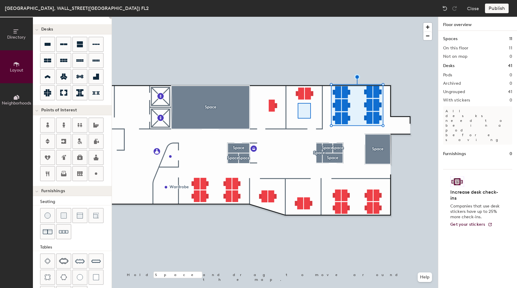
click at [300, 17] on div at bounding box center [275, 17] width 326 height 0
type input "140"
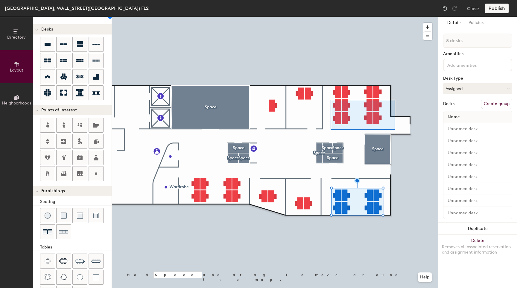
type input "12 desks"
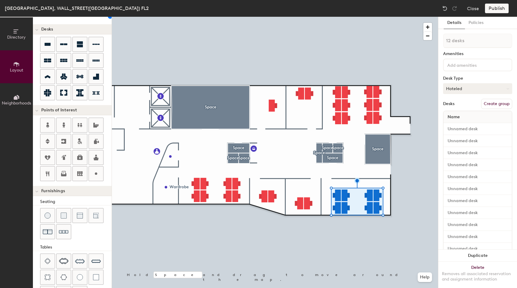
click at [456, 89] on button "Hoteled" at bounding box center [477, 88] width 69 height 11
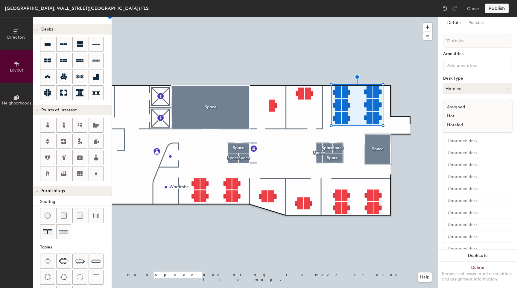
click at [463, 111] on div "Assigned" at bounding box center [473, 107] width 60 height 9
click at [404, 17] on div at bounding box center [275, 17] width 326 height 0
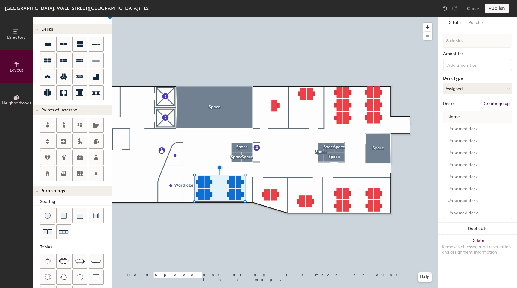
click at [211, 17] on div at bounding box center [275, 17] width 326 height 0
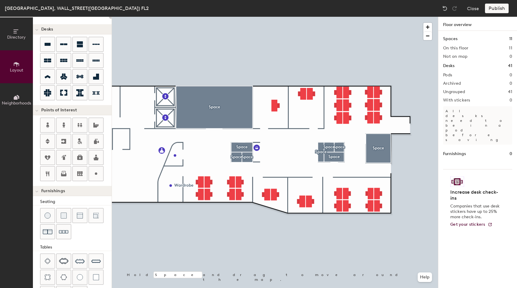
click at [259, 17] on div at bounding box center [275, 17] width 326 height 0
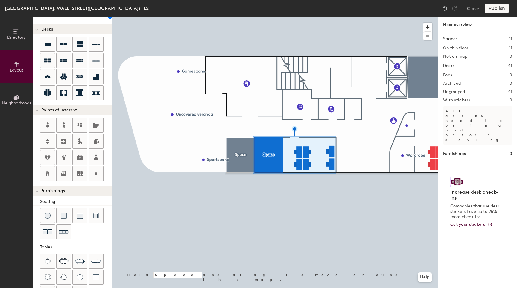
click at [349, 17] on div at bounding box center [275, 17] width 326 height 0
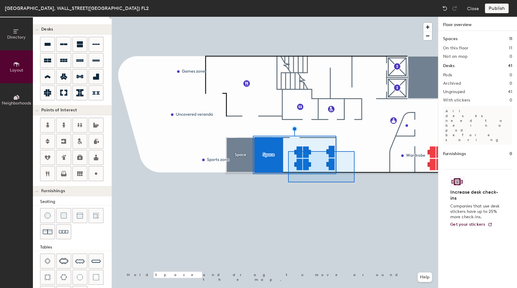
click at [288, 17] on div at bounding box center [275, 17] width 326 height 0
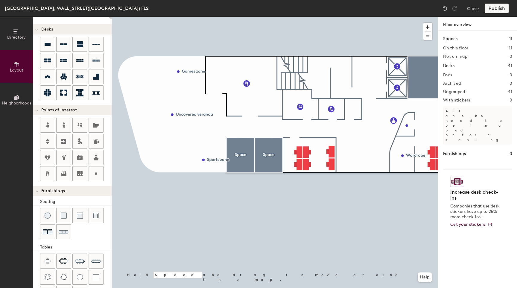
click at [498, 10] on div "Publish" at bounding box center [498, 9] width 27 height 10
click at [363, 17] on div at bounding box center [275, 17] width 326 height 0
click at [307, 17] on div at bounding box center [275, 17] width 326 height 0
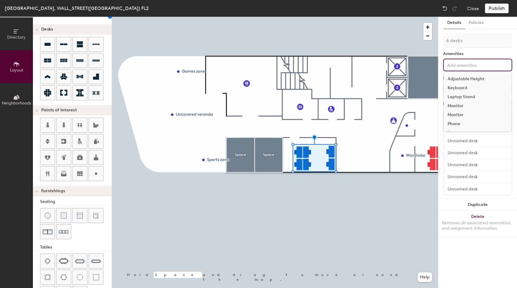
click at [461, 65] on input at bounding box center [473, 64] width 54 height 7
click at [466, 51] on div "Amenities" at bounding box center [477, 53] width 69 height 5
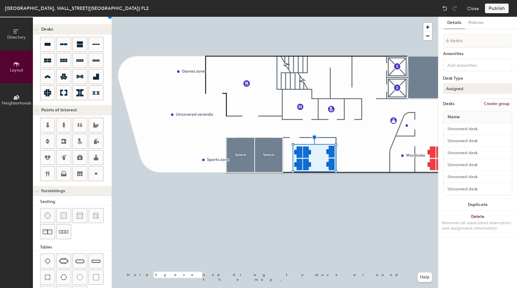
click at [476, 90] on button "Assigned" at bounding box center [477, 88] width 69 height 11
click at [466, 125] on div "Hoteled" at bounding box center [473, 125] width 60 height 9
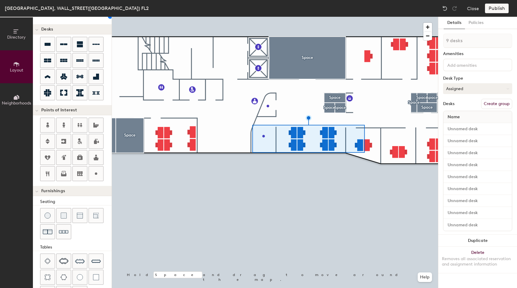
click at [476, 89] on button "Assigned" at bounding box center [477, 88] width 69 height 11
click at [464, 127] on div "Hoteled" at bounding box center [473, 125] width 60 height 9
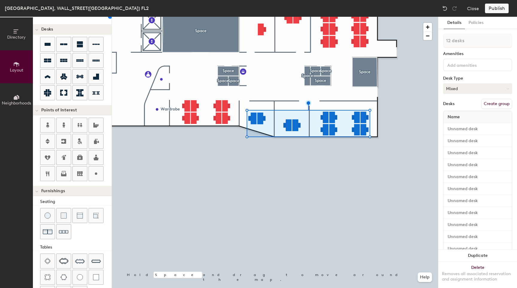
click at [476, 90] on button "Mixed" at bounding box center [477, 88] width 69 height 11
click at [462, 126] on div "Hoteled" at bounding box center [473, 125] width 60 height 9
click at [401, 17] on div at bounding box center [275, 17] width 326 height 0
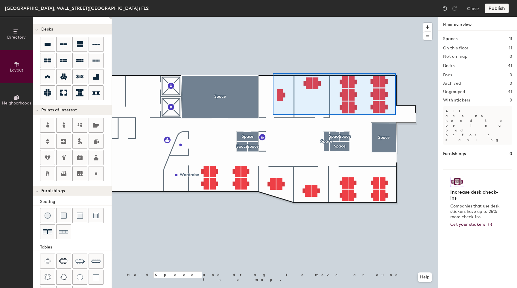
click at [273, 17] on div at bounding box center [275, 17] width 326 height 0
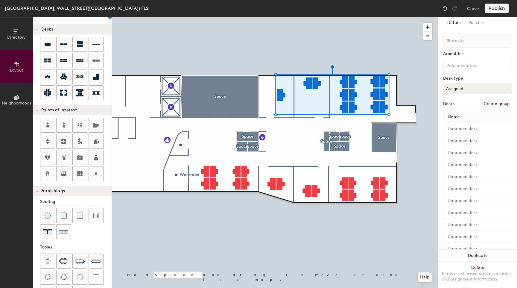
click at [465, 90] on button "Assigned" at bounding box center [477, 88] width 69 height 11
click at [462, 127] on div "Hoteled" at bounding box center [473, 125] width 60 height 9
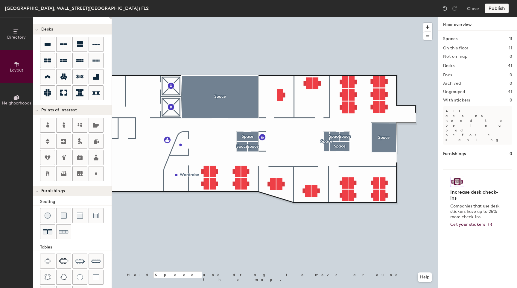
click at [494, 12] on div "Publish" at bounding box center [498, 9] width 27 height 10
click at [494, 11] on div "Publish" at bounding box center [498, 9] width 27 height 10
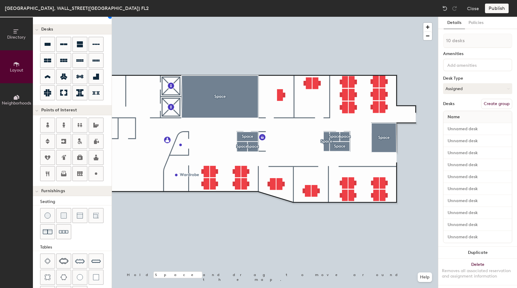
click at [298, 17] on div at bounding box center [275, 17] width 326 height 0
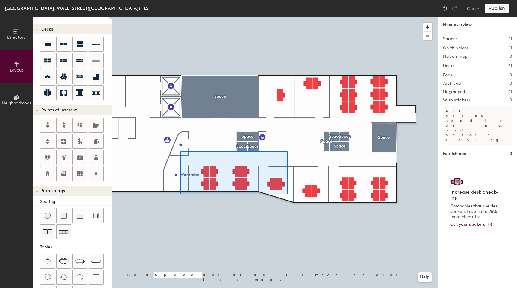
click at [180, 17] on div at bounding box center [275, 17] width 326 height 0
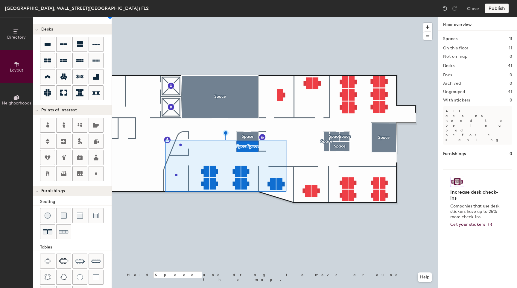
click at [223, 17] on div at bounding box center [275, 17] width 326 height 0
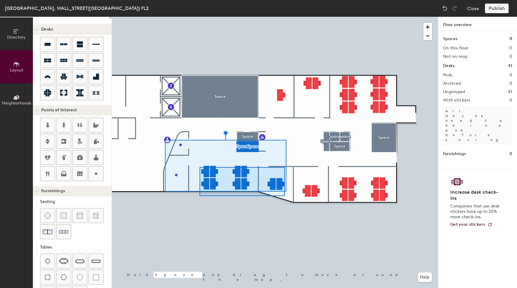
click at [200, 17] on div at bounding box center [275, 17] width 326 height 0
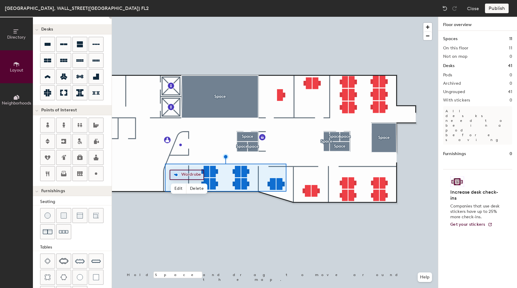
click at [174, 17] on div at bounding box center [275, 17] width 326 height 0
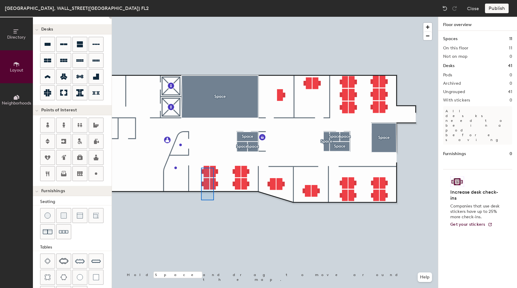
type input "20"
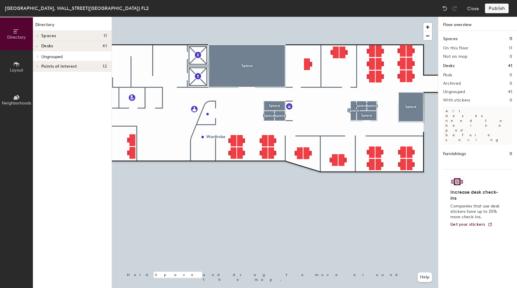
click at [367, 17] on div at bounding box center [275, 17] width 326 height 0
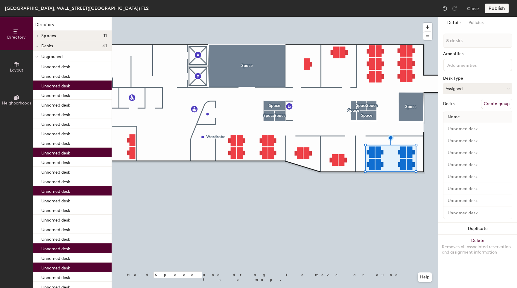
click at [489, 106] on button "Create group" at bounding box center [496, 104] width 31 height 10
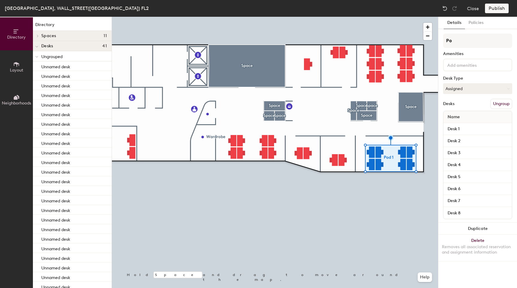
type input "P"
type input "Treasury"
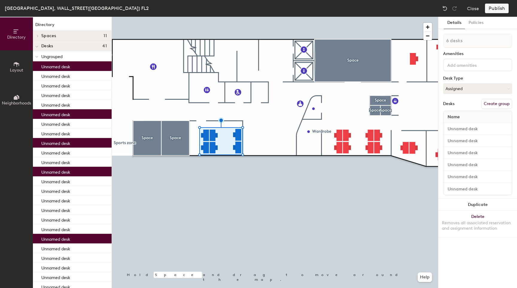
click at [492, 101] on button "Create group" at bounding box center [496, 104] width 31 height 10
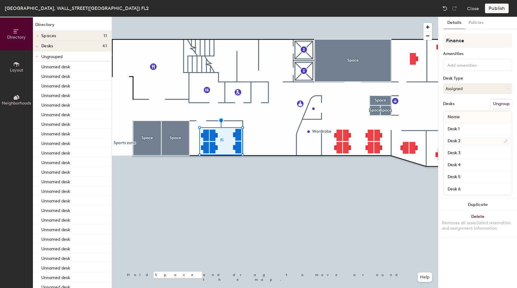
type input "Finance"
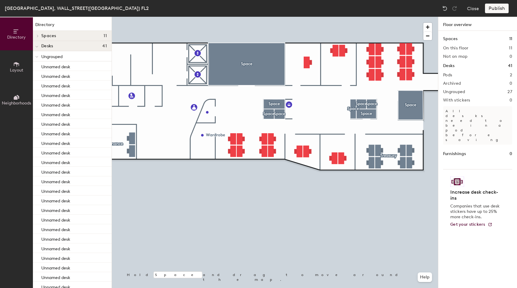
click at [308, 17] on div at bounding box center [275, 17] width 326 height 0
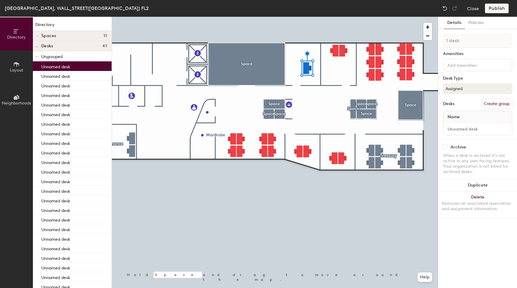
click at [315, 17] on div at bounding box center [275, 17] width 326 height 0
click at [466, 132] on input at bounding box center [477, 129] width 66 height 8
type input "OF"
click at [451, 138] on div "1 desk Amenities Desk Type Assigned Desks Create group Name OF" at bounding box center [477, 86] width 69 height 105
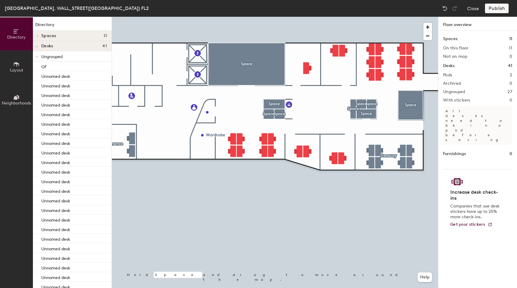
click at [18, 61] on icon at bounding box center [16, 64] width 7 height 7
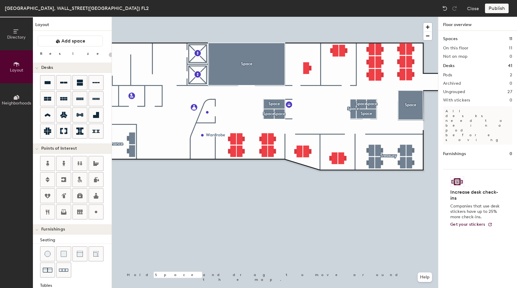
click at [18, 101] on span "Neighborhoods" at bounding box center [16, 103] width 29 height 5
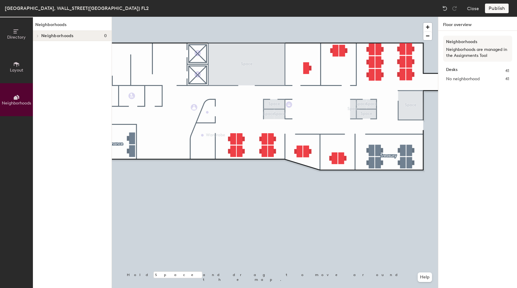
click at [16, 77] on button "Layout" at bounding box center [16, 66] width 33 height 33
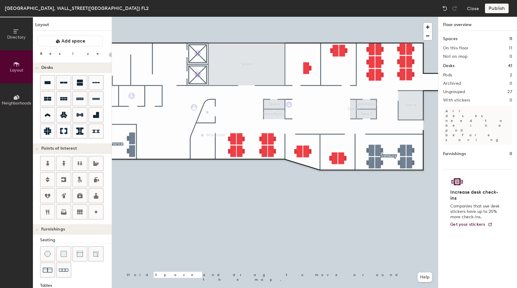
click at [13, 39] on button "Directory" at bounding box center [16, 33] width 33 height 33
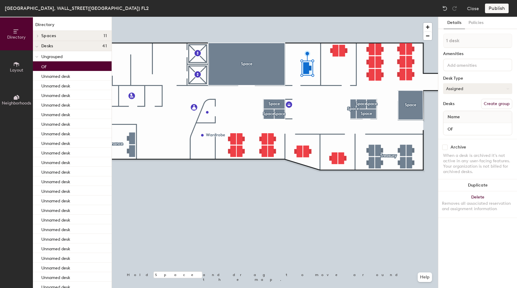
click at [479, 90] on button "Assigned" at bounding box center [477, 88] width 69 height 11
click at [470, 105] on div "Assigned" at bounding box center [473, 107] width 60 height 9
click at [459, 65] on input at bounding box center [473, 64] width 54 height 7
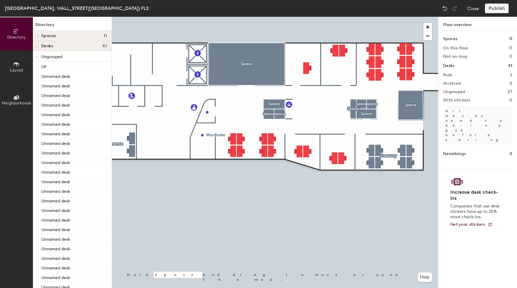
click at [38, 55] on div at bounding box center [37, 56] width 8 height 10
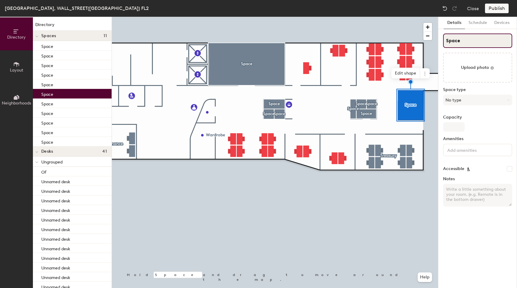
click at [437, 41] on div "Directory Layout Neighborhoods Directory Spaces 11 Space Space Space Space Spac…" at bounding box center [258, 152] width 517 height 271
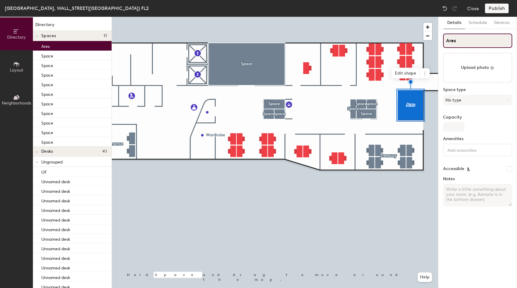
type input "Ares"
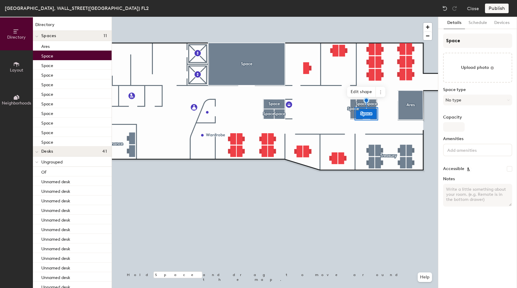
click at [271, 17] on div at bounding box center [275, 17] width 326 height 0
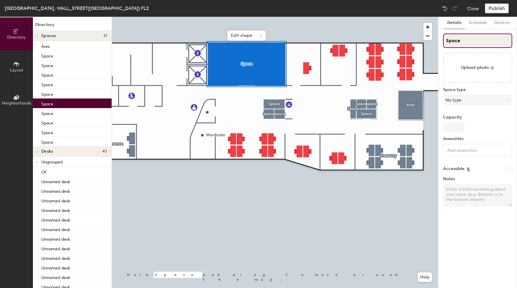
click at [422, 42] on div "Directory Layout Neighborhoods Directory Spaces 11 Ares Space Space Space Space…" at bounding box center [258, 152] width 517 height 271
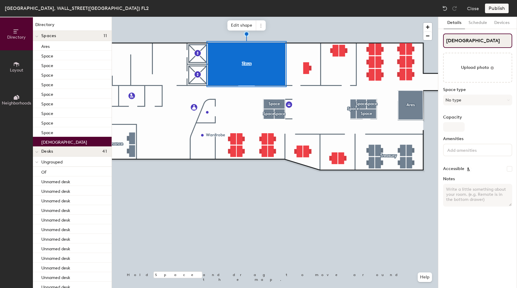
type input "[DEMOGRAPHIC_DATA]"
click at [253, 17] on div at bounding box center [275, 17] width 326 height 0
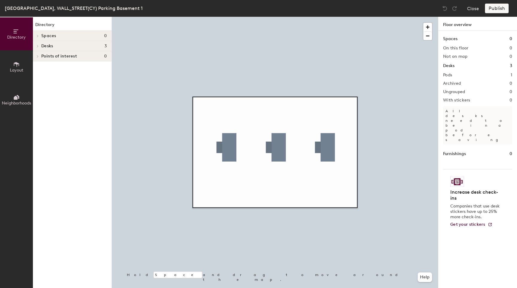
click at [11, 68] on span "Layout" at bounding box center [16, 70] width 13 height 5
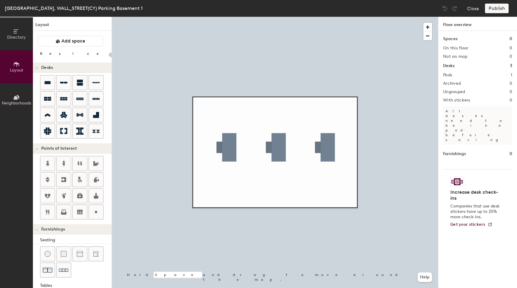
click at [277, 191] on div "Directory Layout Neighborhoods Layout Add space Resize Desks Points of Interest…" at bounding box center [258, 152] width 517 height 271
type input "600"
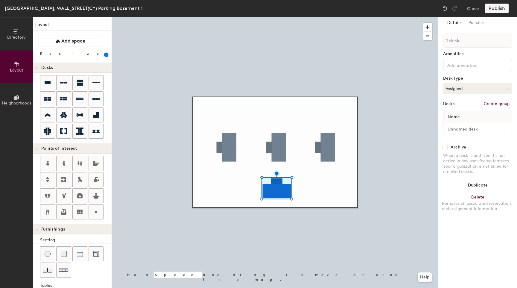
click at [496, 10] on div "Publish" at bounding box center [498, 9] width 27 height 10
click at [478, 9] on button "Close" at bounding box center [473, 9] width 12 height 10
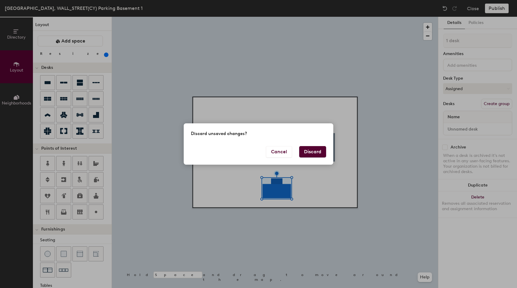
click at [314, 150] on button "Discard" at bounding box center [312, 151] width 27 height 11
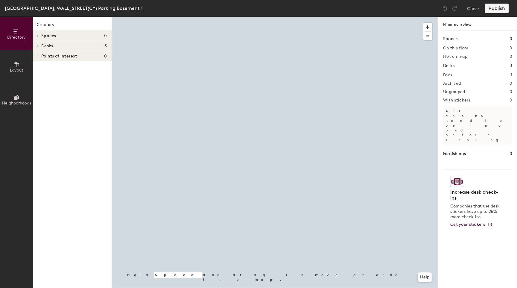
click at [297, 17] on div at bounding box center [275, 17] width 326 height 0
click at [273, 17] on div at bounding box center [275, 17] width 326 height 0
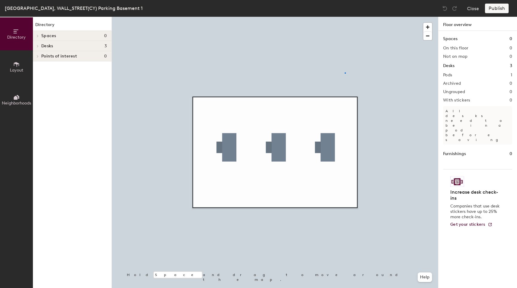
click at [345, 17] on div at bounding box center [275, 17] width 326 height 0
click at [473, 9] on button "Close" at bounding box center [473, 9] width 12 height 10
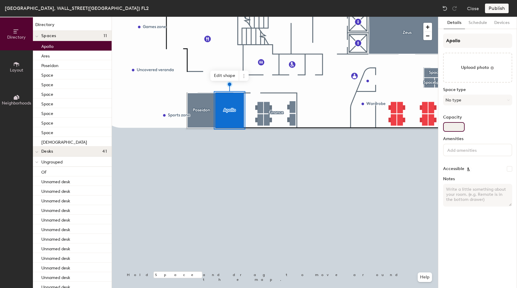
click at [453, 130] on input "Capacity" at bounding box center [454, 127] width 22 height 10
type input "6"
click at [201, 17] on div at bounding box center [275, 17] width 326 height 0
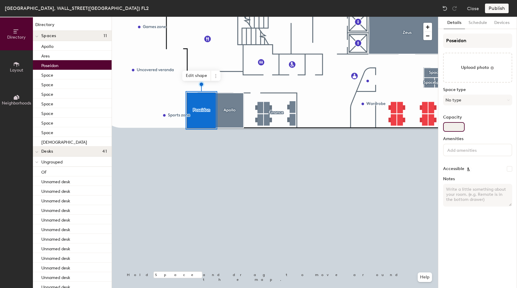
click at [456, 126] on input "Capacity" at bounding box center [454, 127] width 22 height 10
type input "6"
click at [465, 103] on button "No type" at bounding box center [477, 100] width 69 height 11
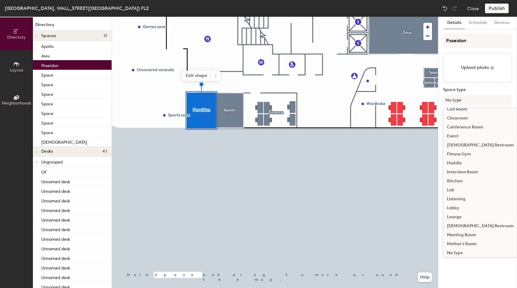
scroll to position [44, 0]
click at [477, 232] on div "Meeting Room" at bounding box center [480, 232] width 74 height 9
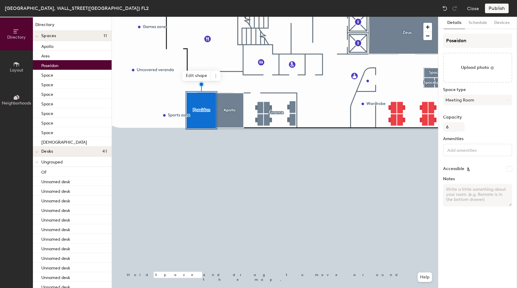
click at [225, 17] on div at bounding box center [275, 17] width 326 height 0
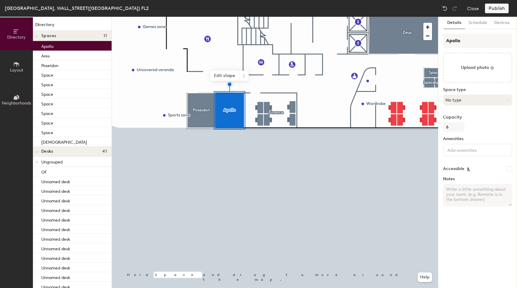
click at [465, 97] on button "No type" at bounding box center [477, 100] width 69 height 11
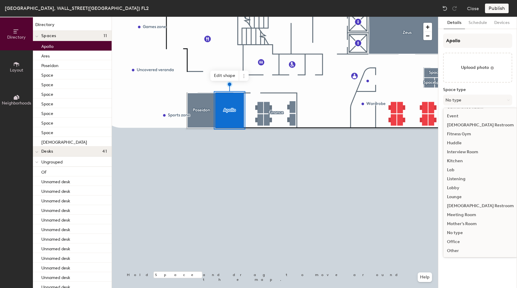
scroll to position [72, 0]
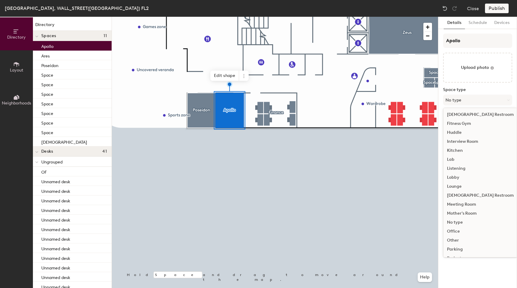
click at [472, 203] on div "Meeting Room" at bounding box center [480, 204] width 74 height 9
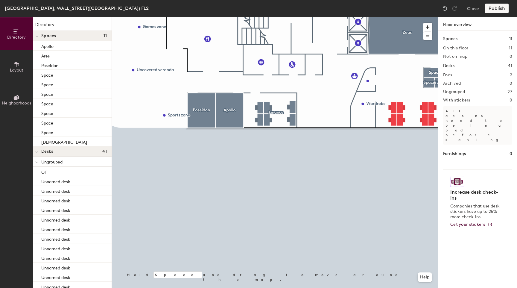
click at [350, 17] on div at bounding box center [275, 17] width 326 height 0
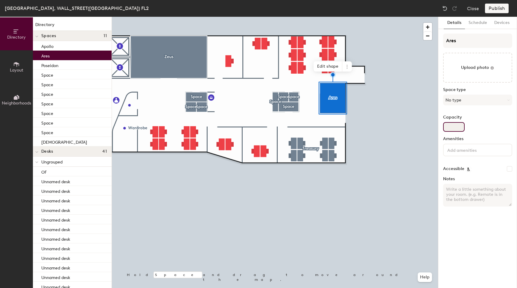
click at [458, 125] on input "Capacity" at bounding box center [454, 127] width 22 height 10
type input "3"
click at [463, 105] on button "No type" at bounding box center [477, 100] width 69 height 11
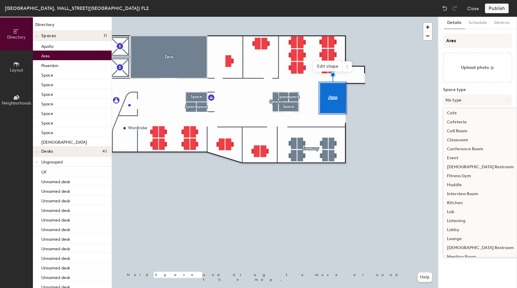
scroll to position [51, 0]
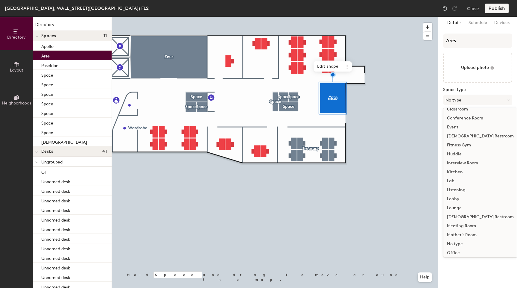
click at [468, 225] on div "Meeting Room" at bounding box center [480, 225] width 74 height 9
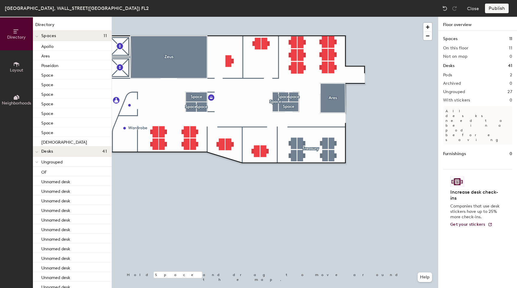
click at [182, 17] on div at bounding box center [275, 17] width 326 height 0
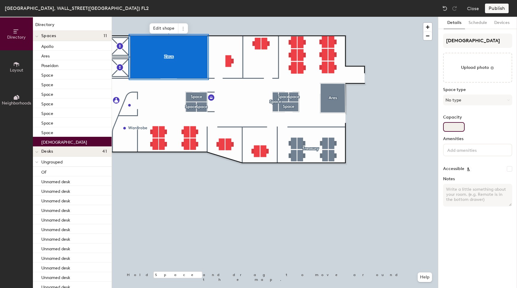
click at [456, 124] on input "Capacity" at bounding box center [454, 127] width 22 height 10
type input "12"
click at [468, 101] on button "No type" at bounding box center [477, 100] width 69 height 11
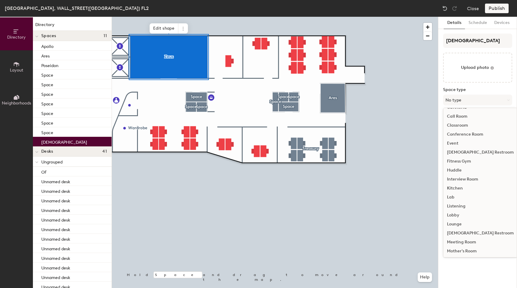
scroll to position [36, 0]
click at [462, 238] on div "Meeting Room" at bounding box center [480, 240] width 74 height 9
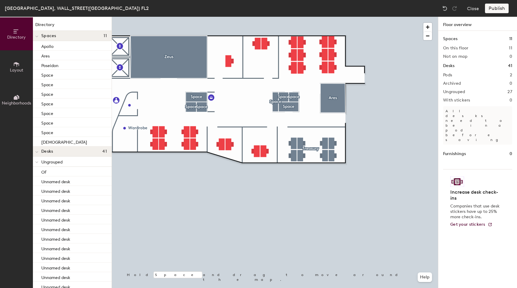
click at [279, 17] on div at bounding box center [275, 17] width 326 height 0
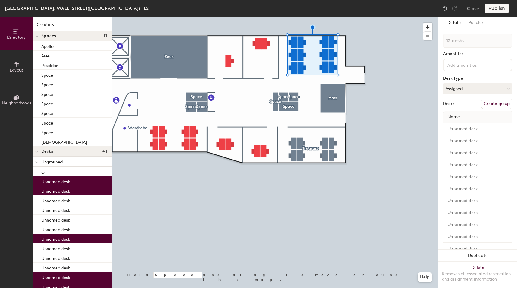
click at [268, 17] on div at bounding box center [275, 17] width 326 height 0
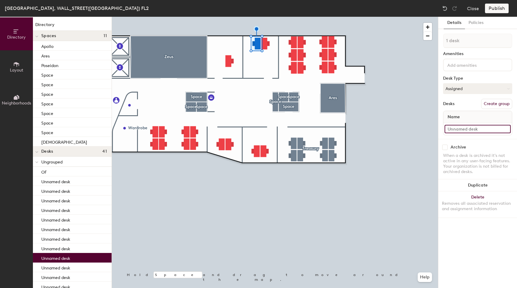
click at [457, 130] on input at bounding box center [477, 129] width 66 height 8
type input "1"
click at [457, 131] on input at bounding box center [477, 129] width 66 height 8
type input "2"
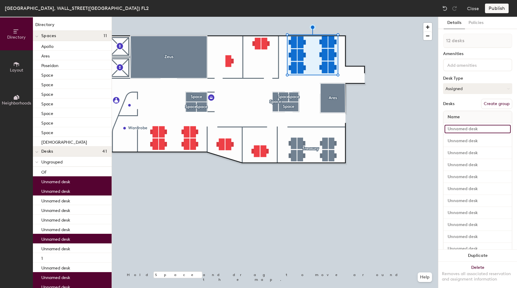
click at [457, 128] on input at bounding box center [477, 129] width 66 height 8
type input "3"
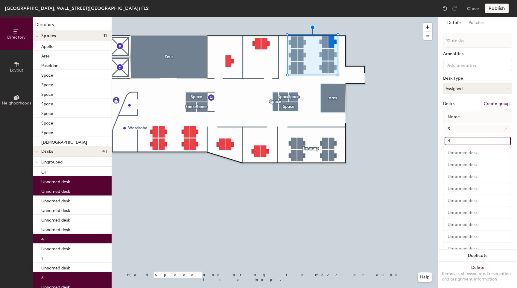
type input "4"
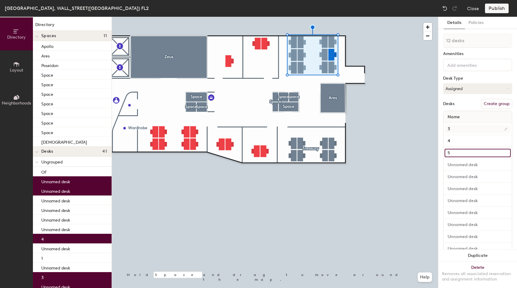
type input "5"
type input "6"
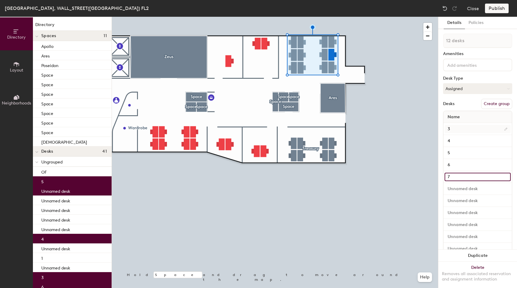
type input "7"
type input "8"
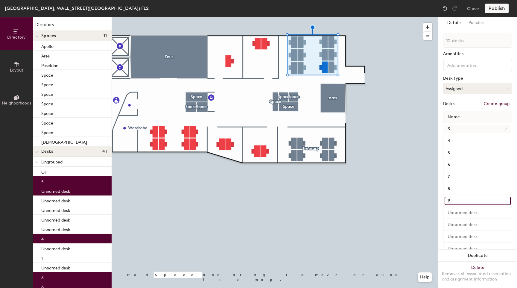
type input "9"
type input "10"
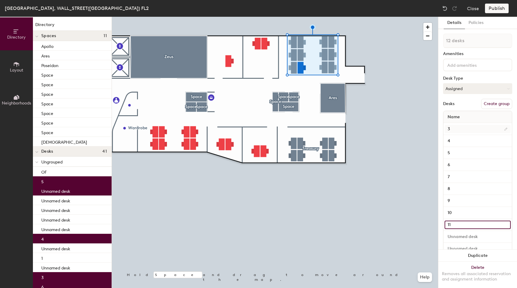
type input "11"
type input "12"
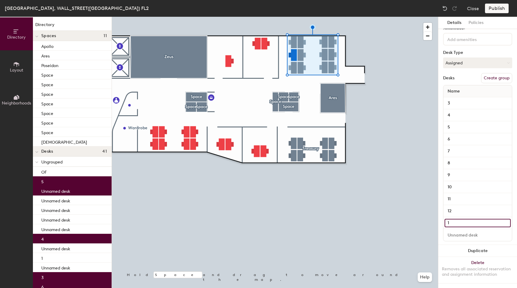
scroll to position [31, 0]
type input "13"
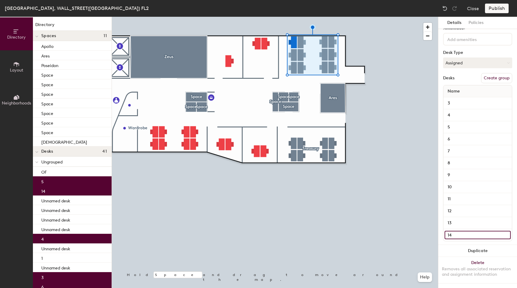
type input "14"
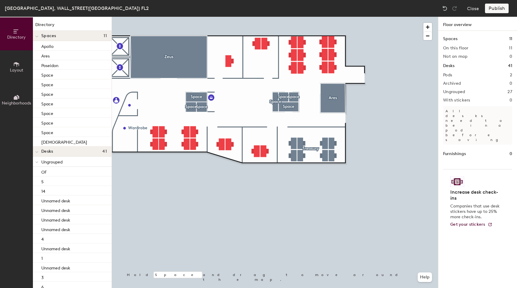
click at [456, 136] on div "Directory Layout Neighborhoods Directory Spaces 11 Apollo Ares Poseidon Space S…" at bounding box center [258, 152] width 517 height 271
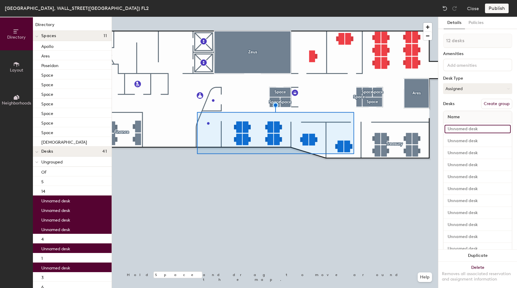
click at [471, 127] on input at bounding box center [477, 129] width 66 height 8
type input "15"
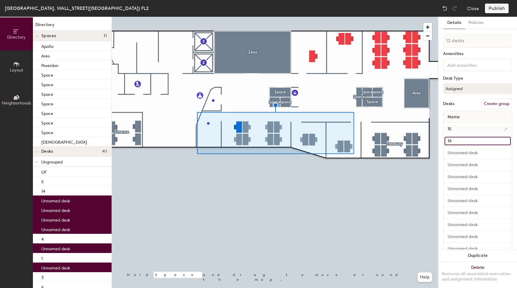
type input "16"
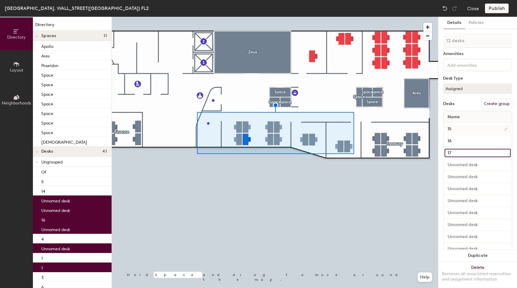
type input "17"
type input "18"
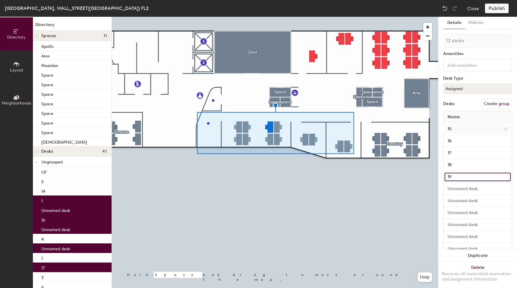
type input "19"
type input "20"
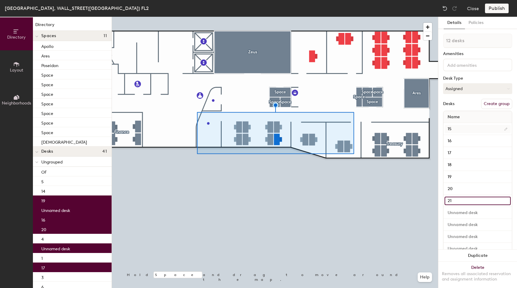
type input "21"
type input "22"
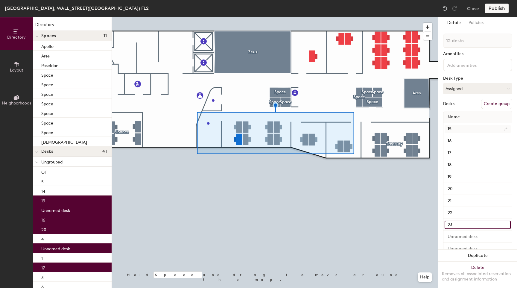
type input "23"
type input "24"
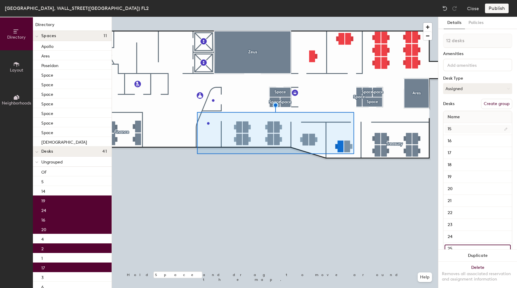
type input "25"
type input "26"
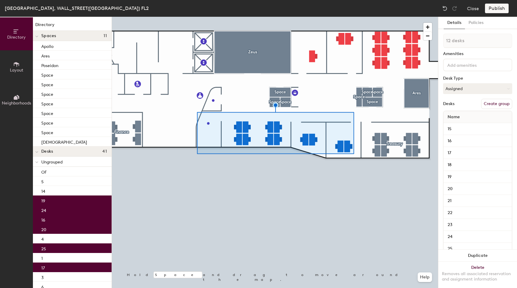
click at [400, 17] on div at bounding box center [275, 17] width 326 height 0
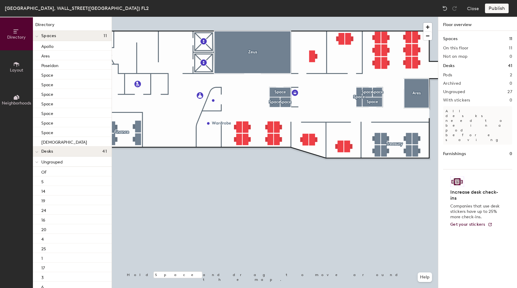
click at [307, 17] on div at bounding box center [275, 17] width 326 height 0
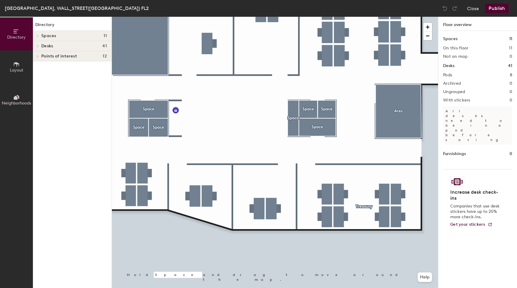
click at [41, 46] on div "Desks 41" at bounding box center [72, 46] width 79 height 10
click at [18, 61] on icon at bounding box center [16, 64] width 7 height 7
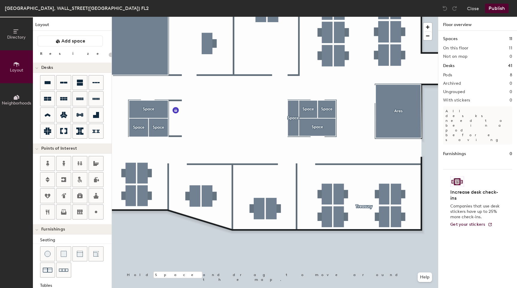
click at [410, 156] on div "Directory Layout Neighborhoods Layout Add space Resize Desks Points of Interest…" at bounding box center [258, 152] width 517 height 271
type input "140"
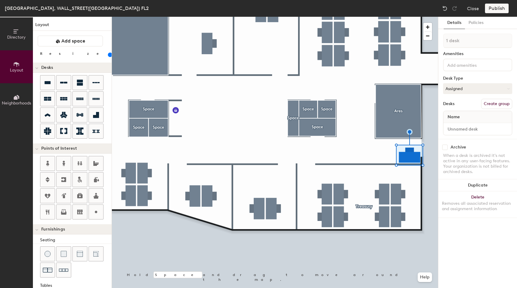
click at [493, 104] on button "Create group" at bounding box center [496, 104] width 31 height 10
drag, startPoint x: 466, startPoint y: 127, endPoint x: 461, endPoint y: 127, distance: 5.4
click at [461, 127] on input "Desk 1" at bounding box center [477, 129] width 66 height 8
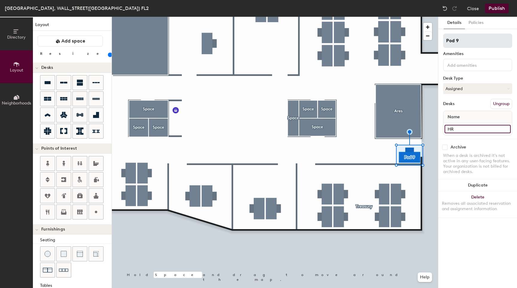
type input "HR"
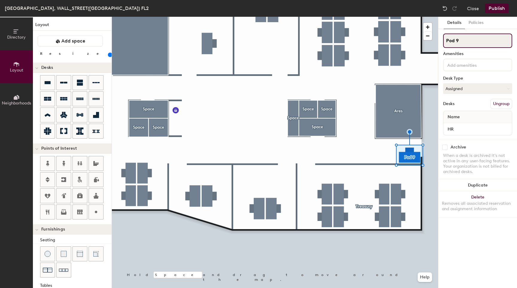
click at [461, 43] on input "Pod 9" at bounding box center [477, 41] width 69 height 14
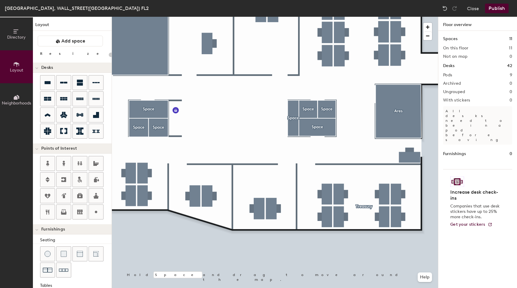
click at [494, 9] on button "Publish" at bounding box center [497, 9] width 24 height 10
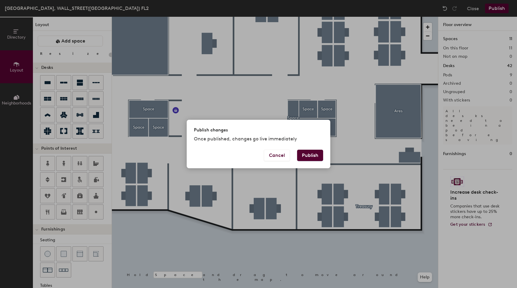
click at [305, 154] on button "Publish" at bounding box center [310, 155] width 26 height 11
type input "20"
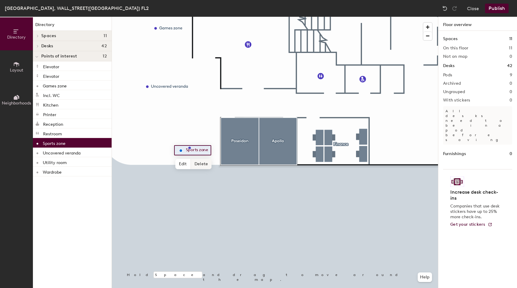
click at [207, 17] on div at bounding box center [275, 17] width 326 height 0
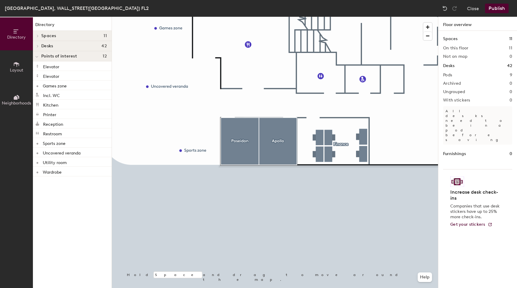
click at [497, 10] on button "Publish" at bounding box center [497, 9] width 24 height 10
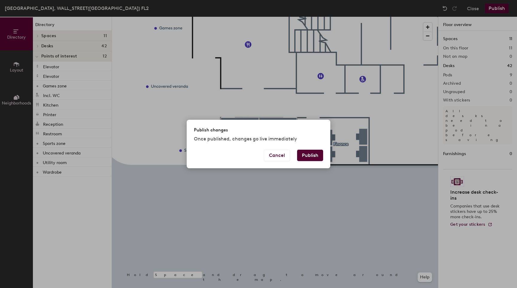
click at [301, 156] on button "Publish" at bounding box center [310, 155] width 26 height 11
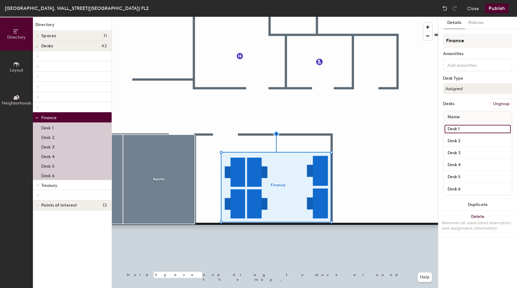
click at [456, 130] on input "Desk 1" at bounding box center [477, 129] width 66 height 8
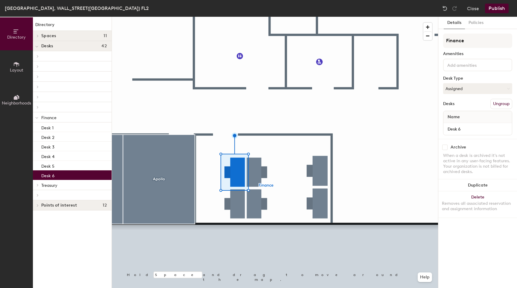
click at [276, 17] on div at bounding box center [275, 17] width 326 height 0
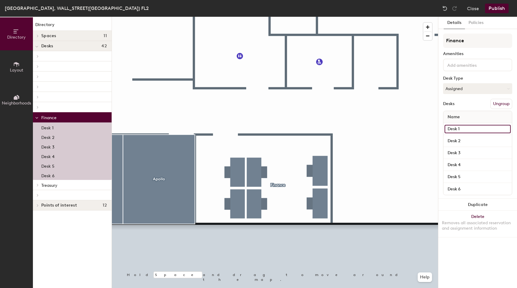
click at [483, 132] on input "Desk 1" at bounding box center [477, 129] width 66 height 8
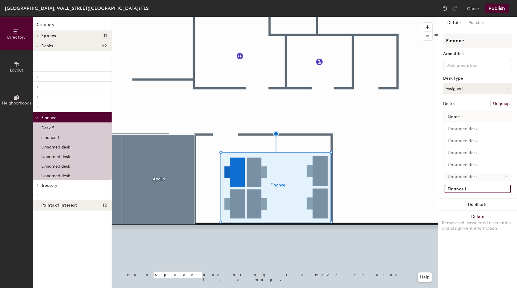
type input "Finance 1"
click at [474, 179] on input at bounding box center [477, 177] width 66 height 8
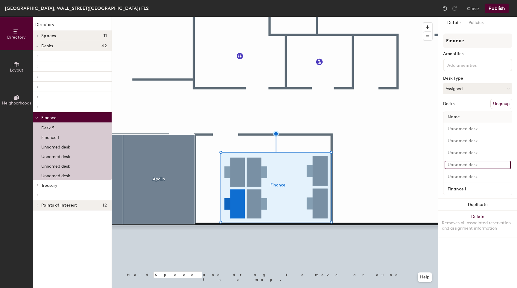
click at [473, 165] on input at bounding box center [477, 165] width 66 height 8
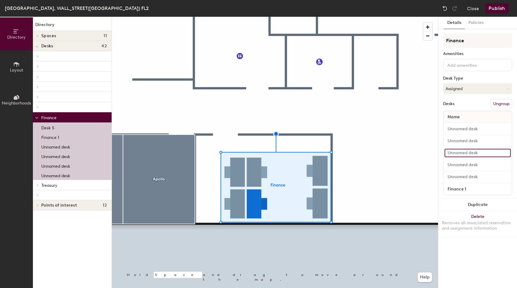
click at [472, 153] on input at bounding box center [477, 153] width 66 height 8
paste input "Finance 1"
type input "Finance 2"
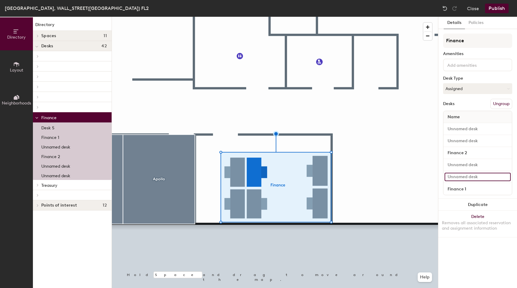
click at [474, 177] on input at bounding box center [477, 177] width 66 height 8
paste input "Finance 1"
type input "Finance 3"
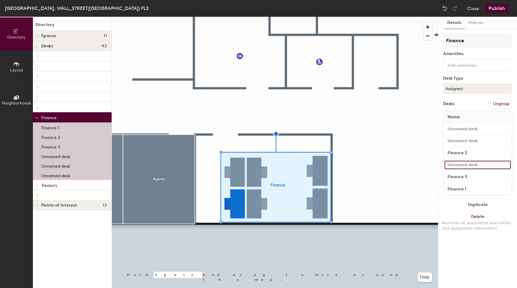
click at [469, 166] on input at bounding box center [477, 165] width 66 height 8
paste input "Finance 1"
type input "Finance 4"
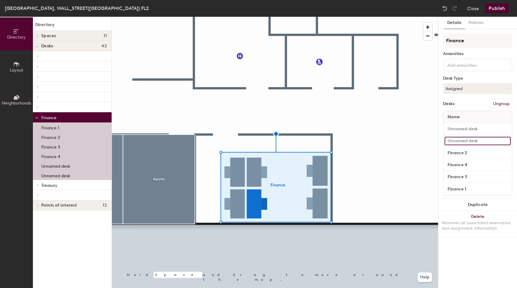
click at [454, 143] on input at bounding box center [477, 141] width 66 height 8
paste input "Finance 1"
type input "Finance 6"
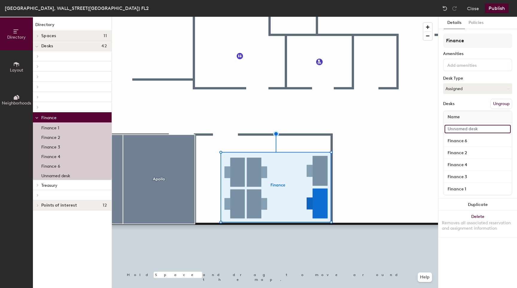
click at [466, 129] on input at bounding box center [477, 129] width 66 height 8
paste input "Finance 1"
type input "Finance 5"
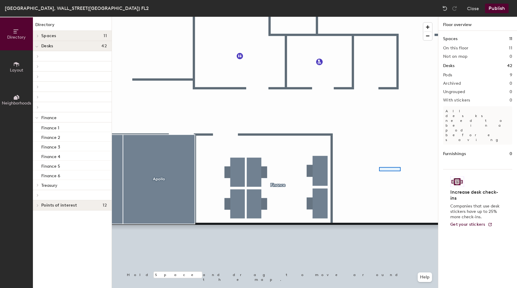
click at [376, 17] on div at bounding box center [275, 17] width 326 height 0
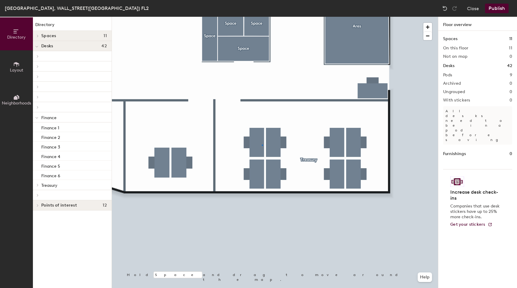
click at [262, 17] on div at bounding box center [275, 17] width 326 height 0
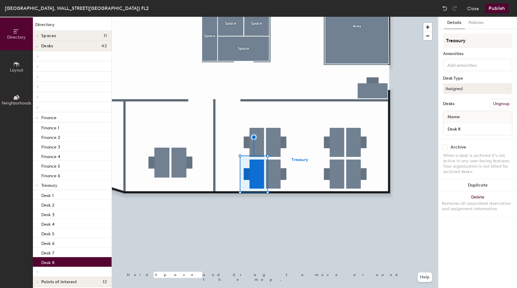
click at [332, 17] on div at bounding box center [275, 17] width 326 height 0
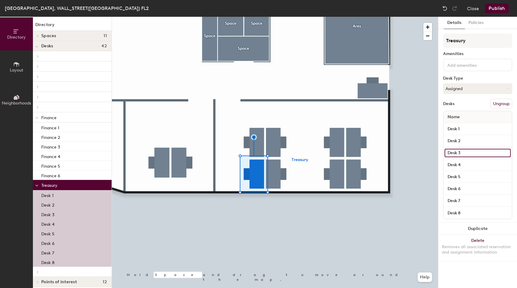
click at [474, 154] on input "Desk 3" at bounding box center [477, 153] width 66 height 8
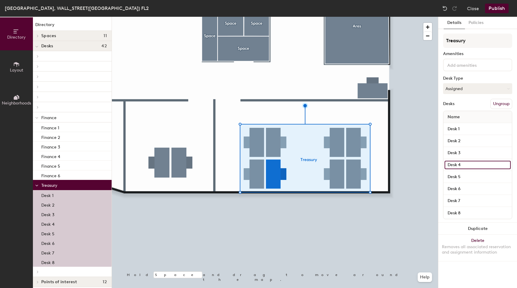
click at [469, 163] on input "Desk 4" at bounding box center [477, 165] width 66 height 8
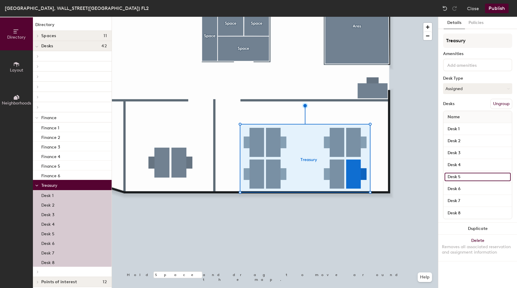
click at [468, 174] on input "Desk 5" at bounding box center [477, 177] width 66 height 8
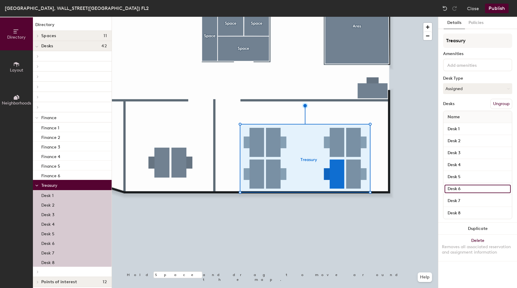
click at [468, 185] on input "Desk 6" at bounding box center [477, 189] width 66 height 8
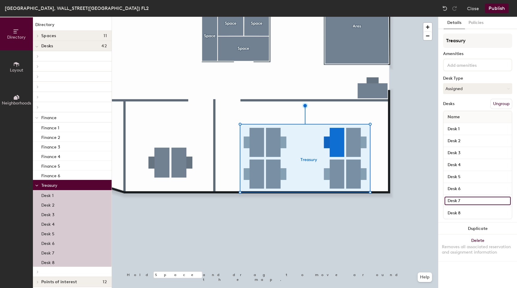
click at [465, 198] on input "Desk 7" at bounding box center [477, 201] width 66 height 8
click at [472, 211] on input "Desk 8" at bounding box center [477, 212] width 66 height 8
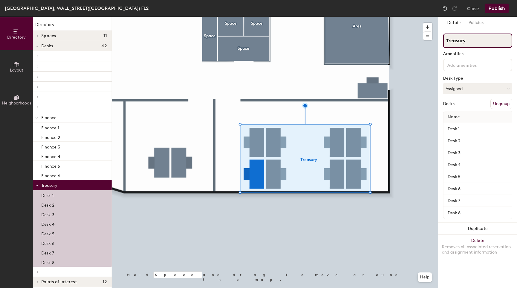
drag, startPoint x: 468, startPoint y: 39, endPoint x: 441, endPoint y: 42, distance: 26.4
click at [441, 42] on div "Details Policies Treasury Amenities Desk Type Assigned Desks Ungroup Name Desk …" at bounding box center [477, 152] width 79 height 271
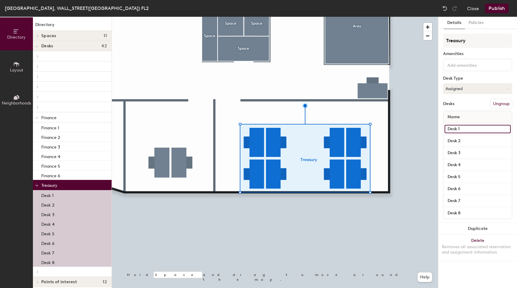
click at [465, 131] on input "Desk 1" at bounding box center [477, 129] width 66 height 8
click at [458, 129] on input "Desk 1" at bounding box center [477, 129] width 66 height 8
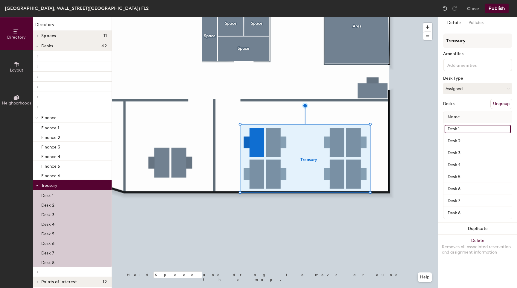
drag, startPoint x: 461, startPoint y: 129, endPoint x: 443, endPoint y: 130, distance: 18.0
click at [443, 130] on div "Details Policies Treasury Amenities Desk Type Assigned Desks Ungroup Name Desk …" at bounding box center [477, 152] width 79 height 271
paste input "Treasury"
type input "Treasury 1"
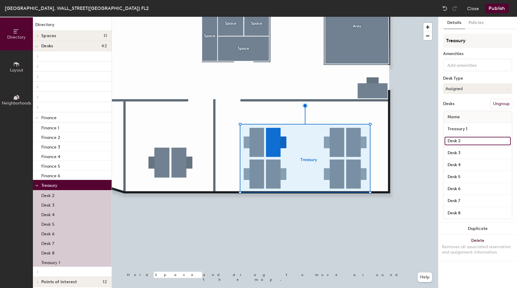
drag, startPoint x: 477, startPoint y: 140, endPoint x: 443, endPoint y: 141, distance: 33.5
click at [443, 141] on div "Desk 2" at bounding box center [477, 141] width 68 height 12
paste input "Treasury"
type input "Treasury2"
click at [474, 154] on input "Desk 3" at bounding box center [477, 153] width 66 height 8
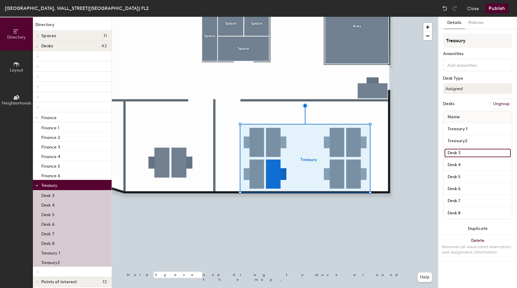
paste input "Treasury"
type input "Treasury 4"
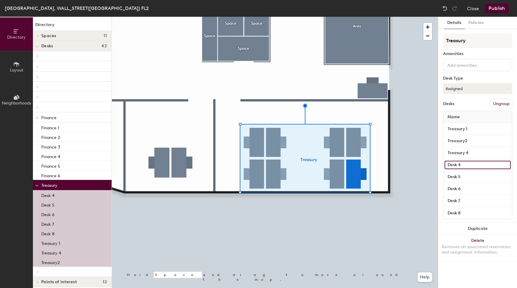
drag, startPoint x: 466, startPoint y: 164, endPoint x: 443, endPoint y: 165, distance: 23.6
click at [443, 165] on div "Name Treasury 1 Treasury2 Treasury 4 Desk 4 Desk 5 Desk 6 Desk 7 Desk 8" at bounding box center [477, 165] width 69 height 108
paste input "Treasury"
type input "Treasury 8"
drag, startPoint x: 465, startPoint y: 178, endPoint x: 441, endPoint y: 177, distance: 24.0
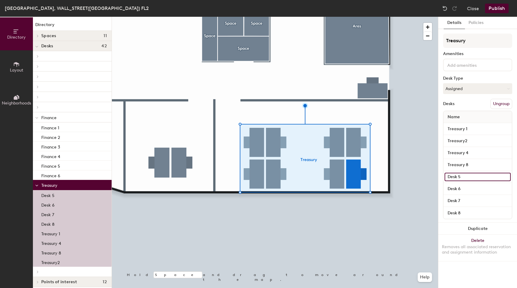
click at [441, 177] on div "Details Policies Treasury Amenities Desk Type Assigned Desks Ungroup Name Treas…" at bounding box center [477, 152] width 79 height 271
paste input "Treasury"
type input "Treasury 7"
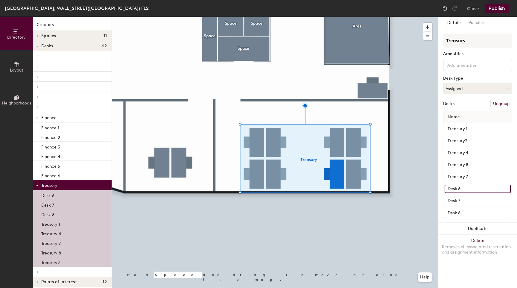
drag, startPoint x: 464, startPoint y: 189, endPoint x: 442, endPoint y: 189, distance: 22.1
click at [442, 189] on div "Details Policies Treasury Amenities Desk Type Assigned Desks Ungroup Name Treas…" at bounding box center [477, 152] width 79 height 271
paste input "Treasury"
type input "Treasury 5"
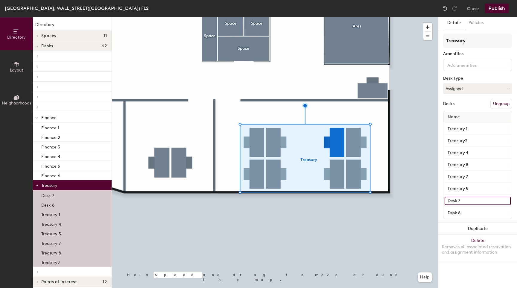
drag, startPoint x: 465, startPoint y: 202, endPoint x: 445, endPoint y: 204, distance: 19.8
click at [445, 204] on input "Desk 7" at bounding box center [477, 201] width 66 height 8
paste input "Treasury"
type input "Treasury 6"
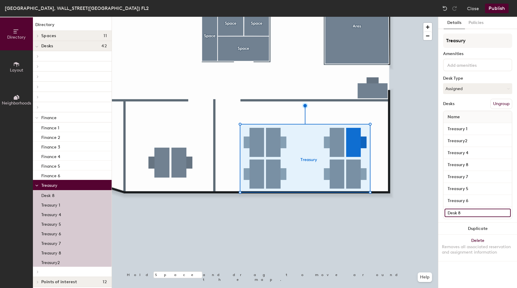
drag, startPoint x: 466, startPoint y: 214, endPoint x: 444, endPoint y: 215, distance: 21.9
click at [444, 215] on input "Desk 8" at bounding box center [477, 212] width 66 height 8
paste input "Treasury"
type input "Treasury 3"
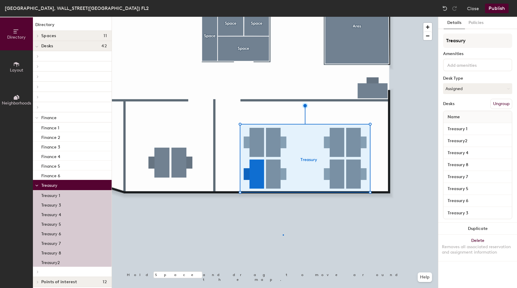
click at [283, 17] on div at bounding box center [275, 17] width 326 height 0
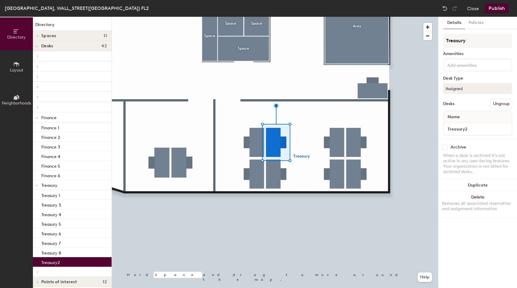
click at [257, 17] on div at bounding box center [275, 17] width 326 height 0
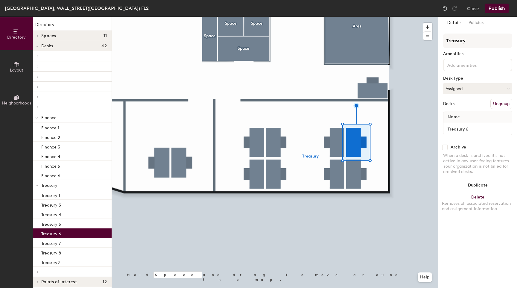
click at [334, 17] on div at bounding box center [275, 17] width 326 height 0
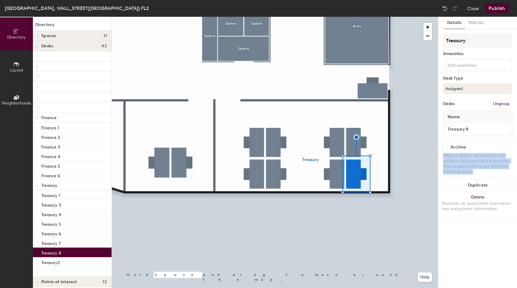
drag, startPoint x: 444, startPoint y: 156, endPoint x: 496, endPoint y: 170, distance: 53.4
click at [496, 170] on div "When a desk is archived it's not active in any user-facing features. Your organ…" at bounding box center [477, 164] width 69 height 22
copy div "When a desk is archived it's not active in any user-facing features. Your organ…"
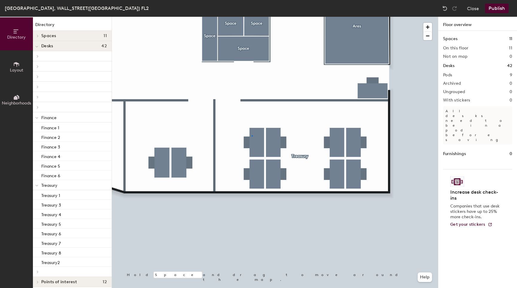
drag, startPoint x: 459, startPoint y: 160, endPoint x: 510, endPoint y: 119, distance: 65.4
click at [252, 17] on div at bounding box center [275, 17] width 326 height 0
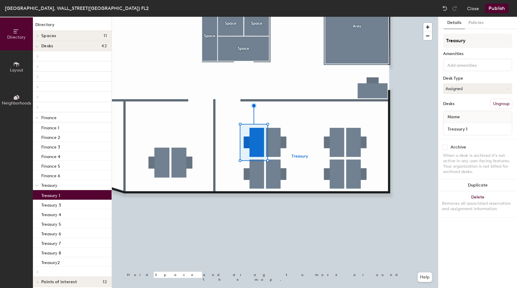
click at [442, 147] on input "checkbox" at bounding box center [444, 146] width 5 height 5
checkbox input "true"
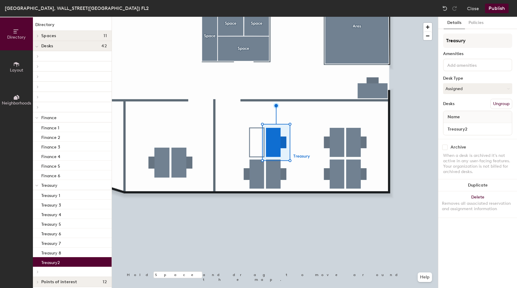
click at [446, 147] on input "checkbox" at bounding box center [444, 146] width 5 height 5
checkbox input "true"
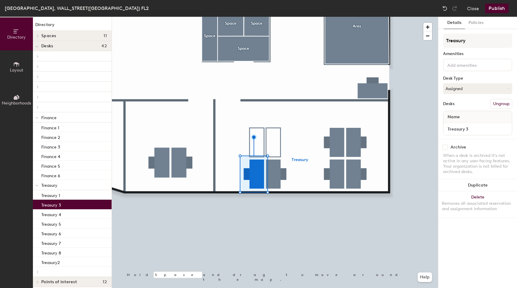
click at [443, 147] on input "checkbox" at bounding box center [444, 146] width 5 height 5
checkbox input "true"
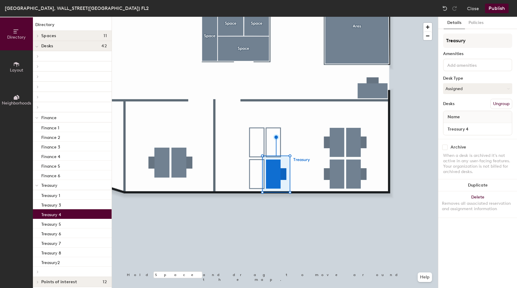
drag, startPoint x: 442, startPoint y: 147, endPoint x: 445, endPoint y: 147, distance: 3.1
click at [443, 147] on input "checkbox" at bounding box center [444, 146] width 5 height 5
checkbox input "true"
click at [351, 17] on div at bounding box center [275, 17] width 326 height 0
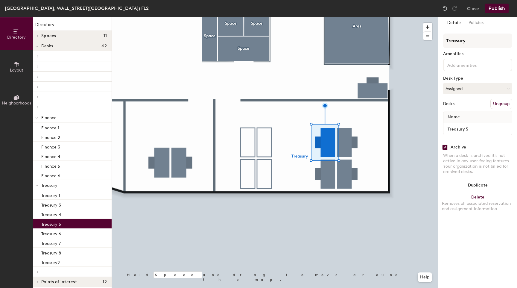
checkbox input "true"
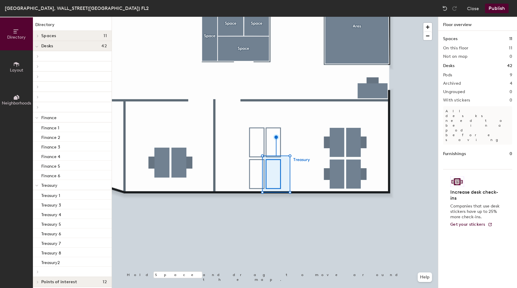
click at [339, 17] on div at bounding box center [275, 17] width 326 height 0
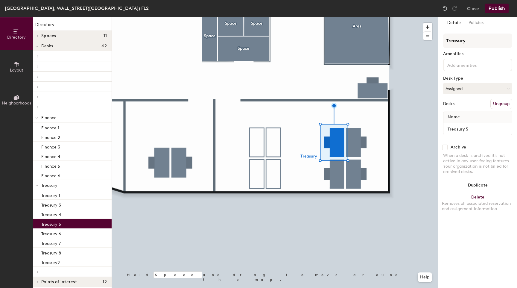
click at [444, 146] on input "checkbox" at bounding box center [444, 146] width 5 height 5
checkbox input "true"
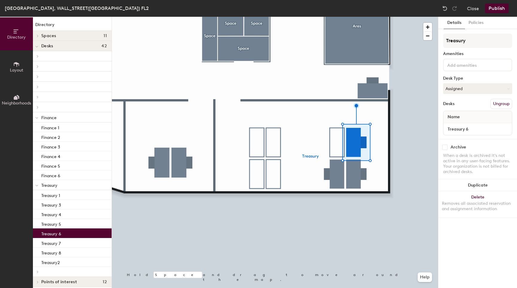
click at [443, 147] on input "checkbox" at bounding box center [444, 146] width 5 height 5
checkbox input "true"
click at [334, 17] on div at bounding box center [275, 17] width 326 height 0
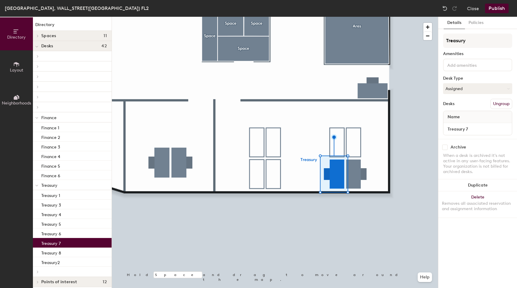
click at [445, 148] on input "checkbox" at bounding box center [444, 146] width 5 height 5
checkbox input "true"
click at [353, 17] on div at bounding box center [275, 17] width 326 height 0
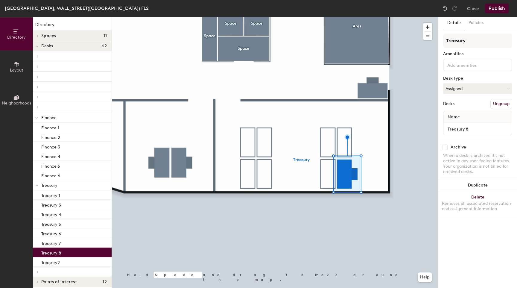
click at [446, 147] on input "checkbox" at bounding box center [444, 146] width 5 height 5
checkbox input "true"
click at [387, 17] on div at bounding box center [275, 17] width 326 height 0
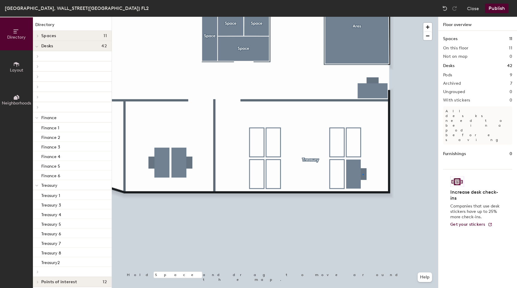
click at [363, 17] on div at bounding box center [275, 17] width 326 height 0
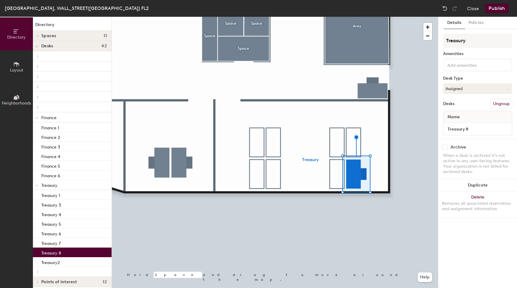
click at [445, 148] on input "checkbox" at bounding box center [444, 146] width 5 height 5
checkbox input "true"
click at [397, 17] on div at bounding box center [275, 17] width 326 height 0
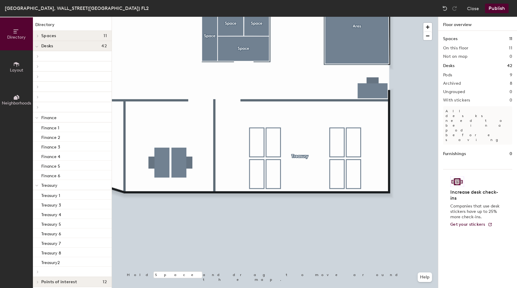
click at [495, 9] on button "Publish" at bounding box center [497, 9] width 24 height 10
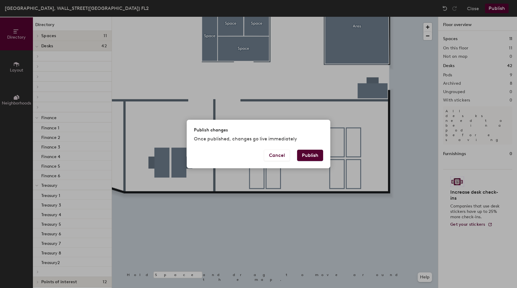
click at [304, 153] on button "Publish" at bounding box center [310, 155] width 26 height 11
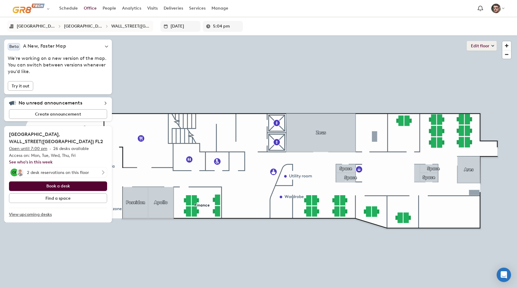
click at [477, 46] on button "Edit floor" at bounding box center [482, 46] width 30 height 10
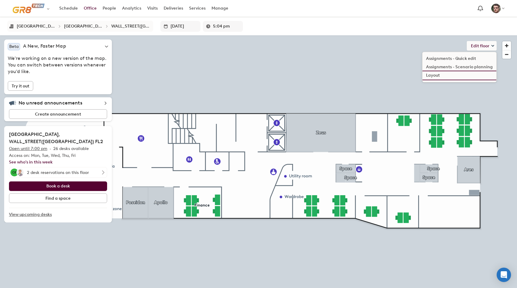
click at [436, 77] on li "Layout" at bounding box center [459, 75] width 74 height 8
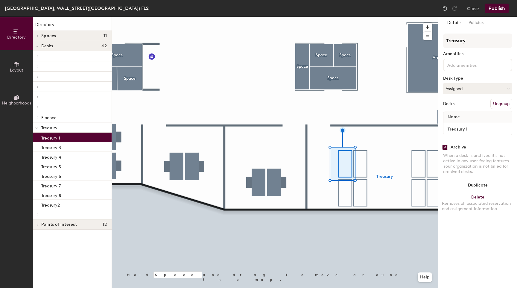
click at [444, 147] on input "checkbox" at bounding box center [444, 146] width 5 height 5
checkbox input "false"
click at [365, 17] on div at bounding box center [275, 17] width 326 height 0
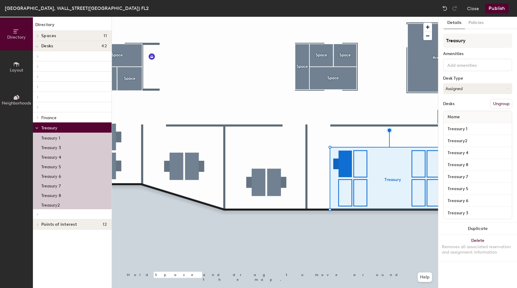
click at [380, 17] on div at bounding box center [275, 17] width 326 height 0
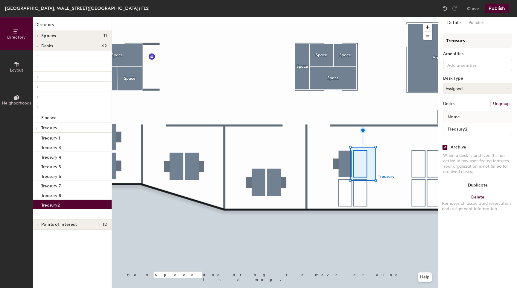
click at [447, 146] on input "checkbox" at bounding box center [444, 146] width 5 height 5
checkbox input "false"
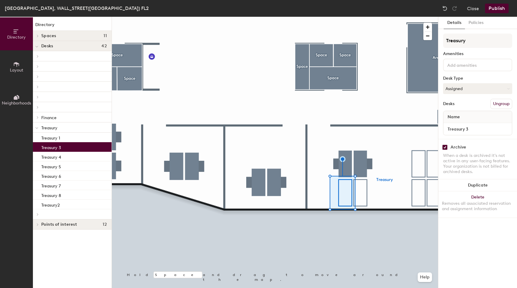
click at [446, 147] on input "checkbox" at bounding box center [444, 146] width 5 height 5
checkbox input "false"
click at [358, 17] on div at bounding box center [275, 17] width 326 height 0
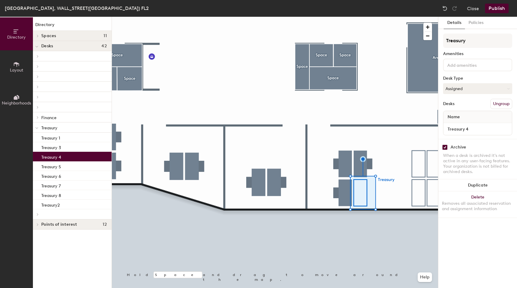
click at [444, 148] on input "checkbox" at bounding box center [444, 146] width 5 height 5
checkbox input "false"
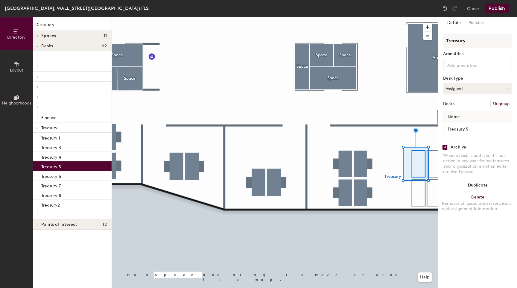
click at [442, 144] on div "Archive When a desk is archived it's not active in any user-facing features. Yo…" at bounding box center [477, 160] width 79 height 43
click at [445, 147] on input "checkbox" at bounding box center [444, 146] width 5 height 5
checkbox input "false"
click at [412, 17] on div at bounding box center [275, 17] width 326 height 0
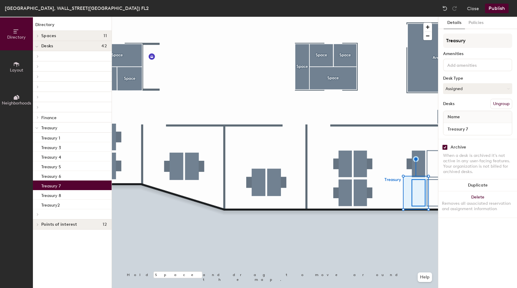
click at [447, 147] on input "checkbox" at bounding box center [444, 146] width 5 height 5
checkbox input "false"
click at [431, 17] on div at bounding box center [275, 17] width 326 height 0
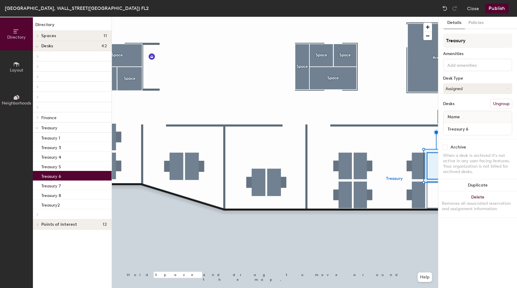
checkbox input "false"
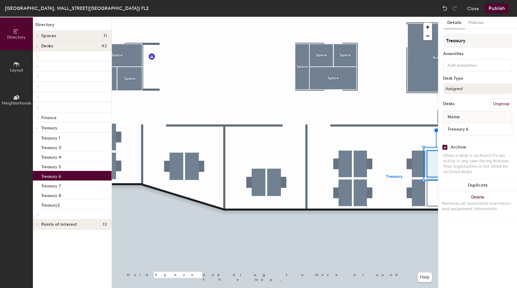
click at [447, 147] on input "checkbox" at bounding box center [444, 146] width 5 height 5
checkbox input "false"
click at [432, 17] on div at bounding box center [275, 17] width 326 height 0
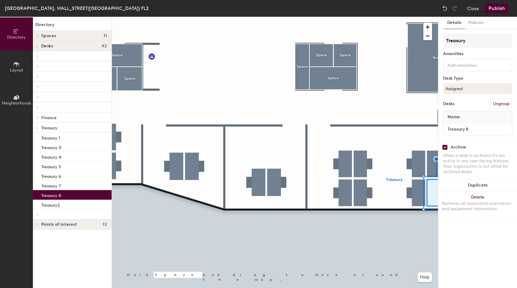
click at [443, 147] on input "checkbox" at bounding box center [444, 146] width 5 height 5
checkbox input "false"
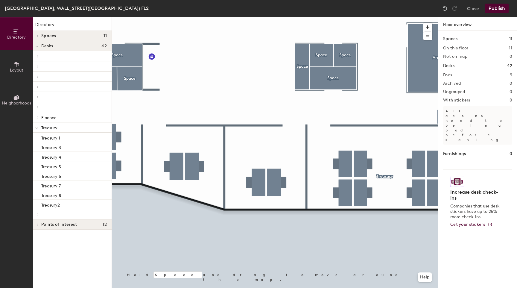
click at [489, 7] on button "Publish" at bounding box center [497, 9] width 24 height 10
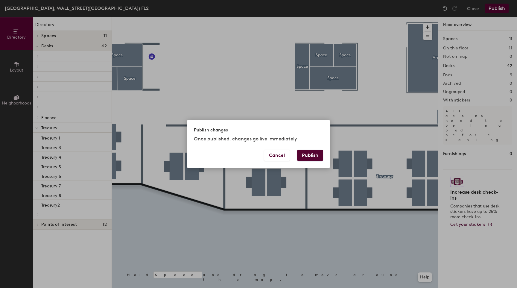
click at [313, 162] on div "Cancel Publish" at bounding box center [259, 159] width 144 height 19
click at [313, 157] on button "Publish" at bounding box center [310, 155] width 26 height 11
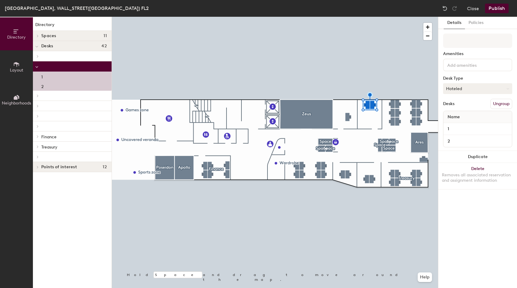
click at [464, 87] on button "Hoteled" at bounding box center [477, 88] width 69 height 11
click at [459, 106] on div "Assigned" at bounding box center [473, 107] width 60 height 9
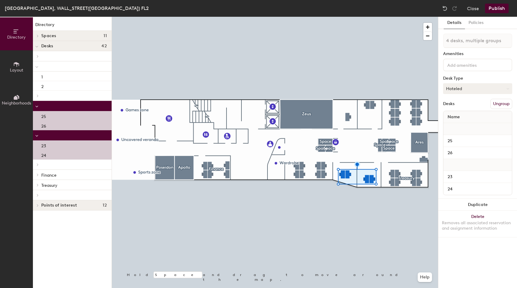
click at [459, 91] on button "Hoteled" at bounding box center [477, 88] width 69 height 11
click at [459, 108] on div "Assigned" at bounding box center [473, 107] width 60 height 9
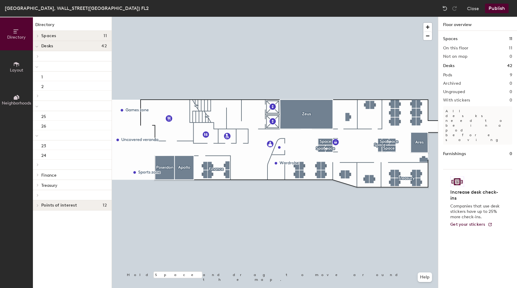
click at [492, 10] on button "Publish" at bounding box center [497, 9] width 24 height 10
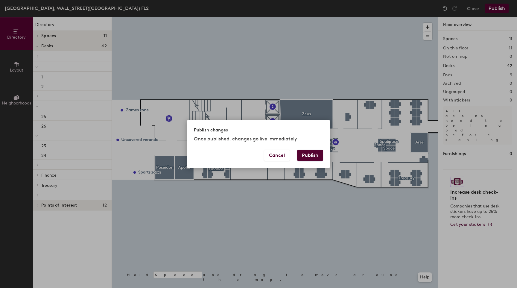
click at [312, 156] on button "Publish" at bounding box center [310, 155] width 26 height 11
